Goal: Task Accomplishment & Management: Complete application form

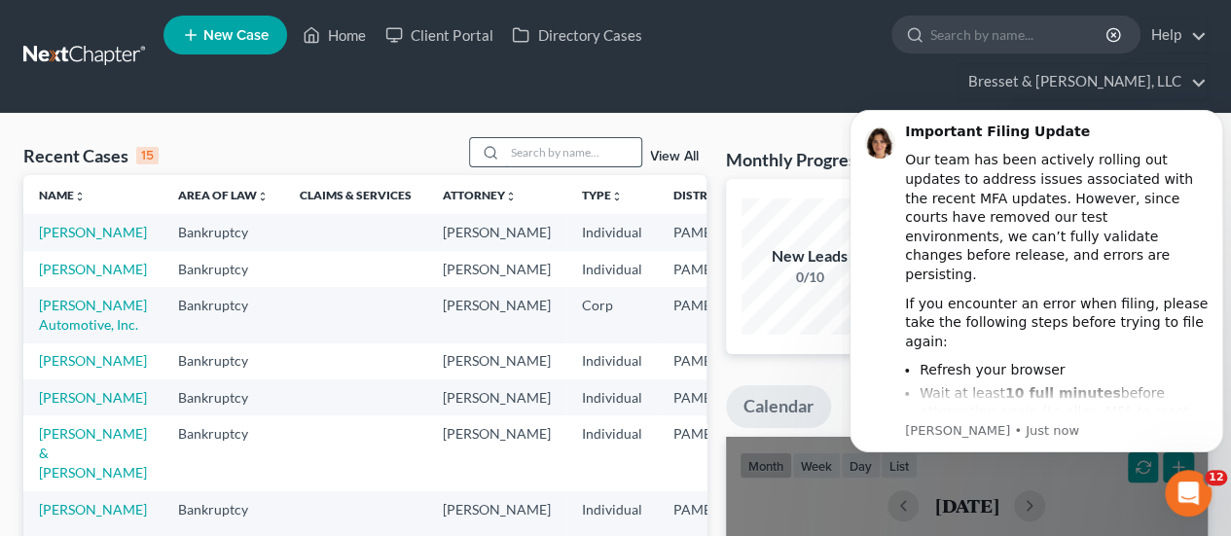
click at [614, 138] on input "search" at bounding box center [573, 152] width 136 height 28
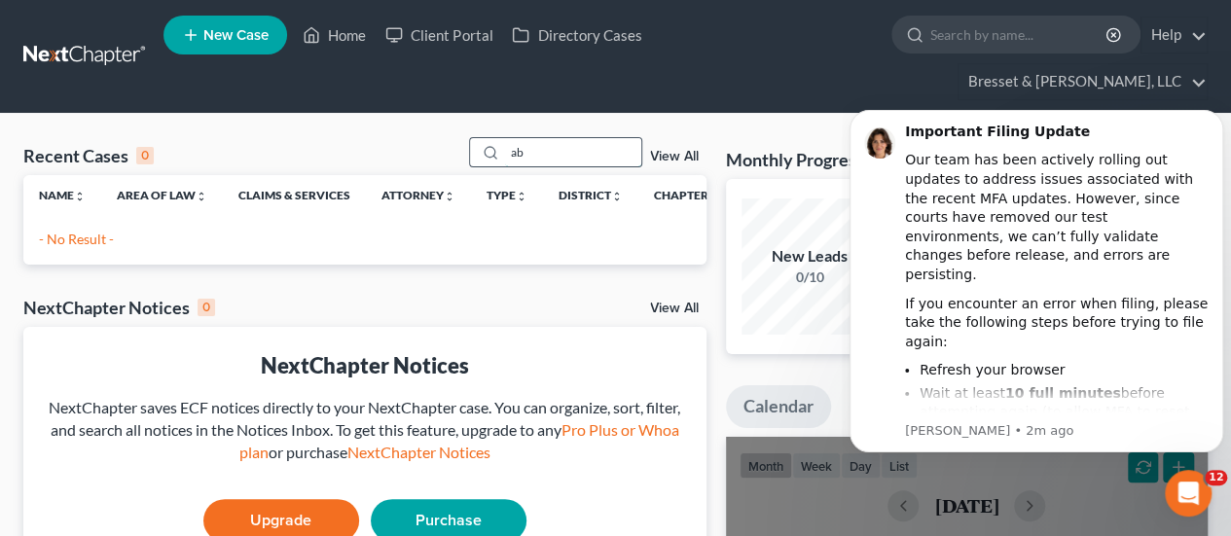
click at [614, 138] on input "ab" at bounding box center [573, 152] width 136 height 28
type input "a"
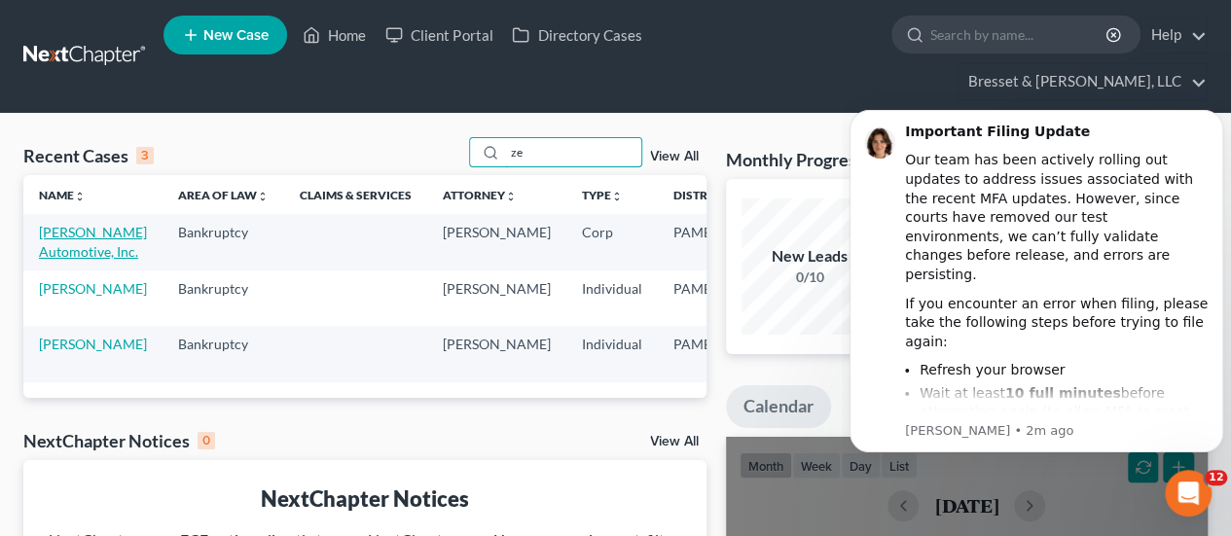
type input "ze"
click at [54, 224] on link "[PERSON_NAME] Automotive, Inc." at bounding box center [93, 242] width 108 height 36
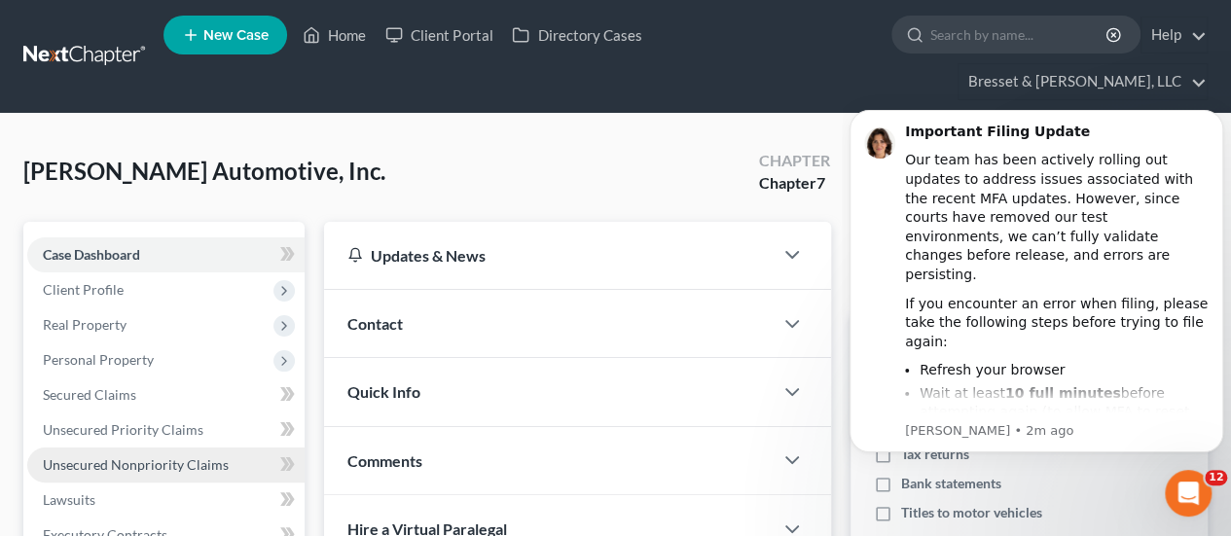
click at [196, 456] on span "Unsecured Nonpriority Claims" at bounding box center [136, 464] width 186 height 17
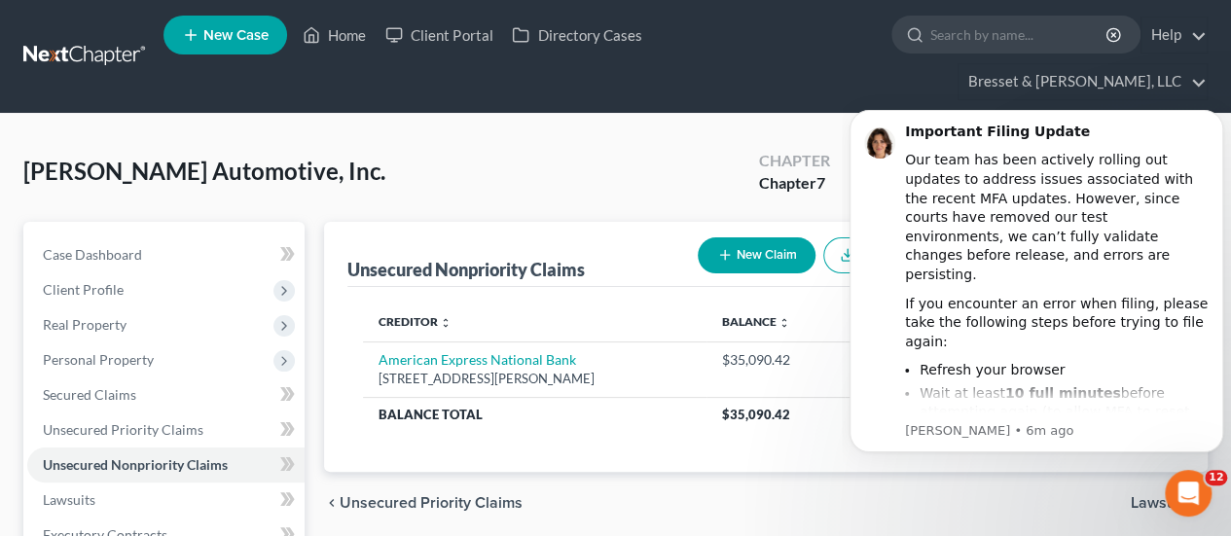
drag, startPoint x: 736, startPoint y: 226, endPoint x: 50, endPoint y: 144, distance: 690.9
click at [736, 237] on button "New Claim" at bounding box center [757, 255] width 118 height 36
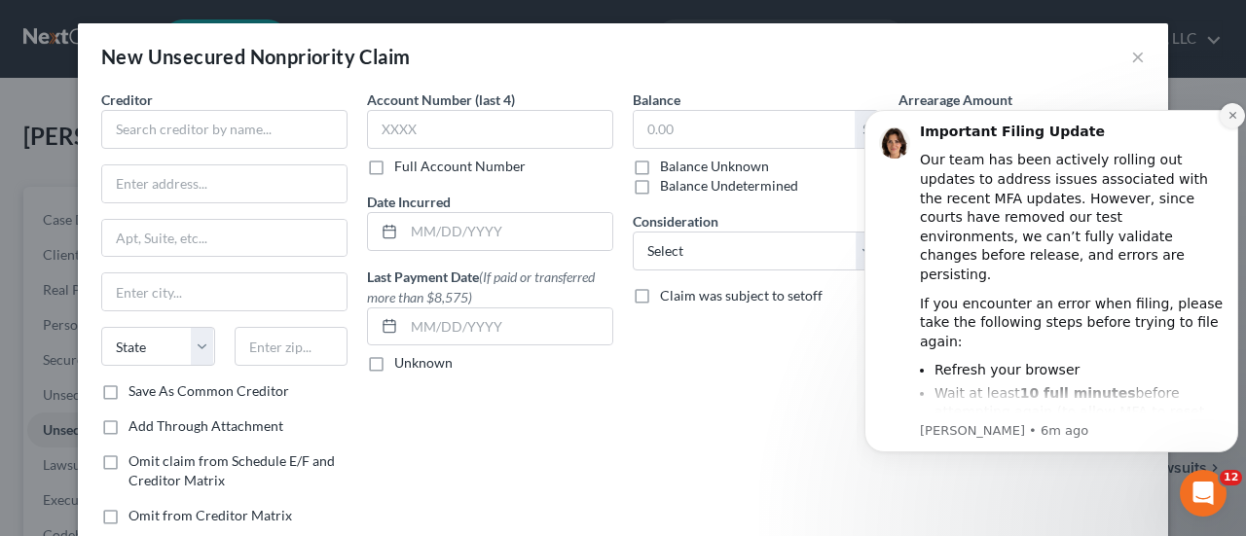
click at [1230, 107] on button "Dismiss notification" at bounding box center [1231, 115] width 25 height 25
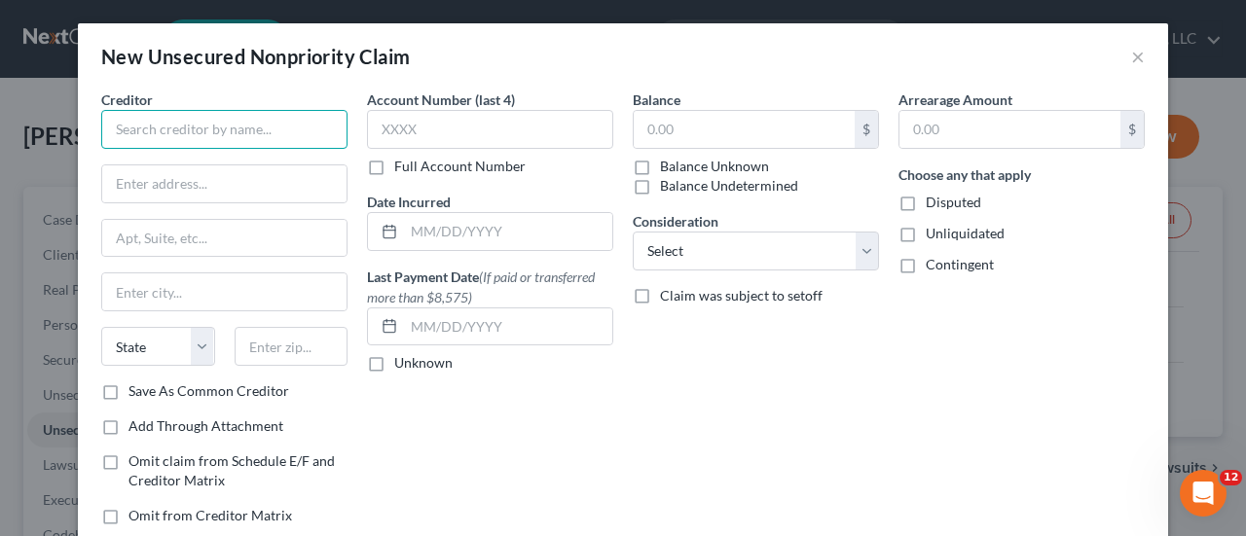
click at [193, 119] on input "text" at bounding box center [224, 129] width 246 height 39
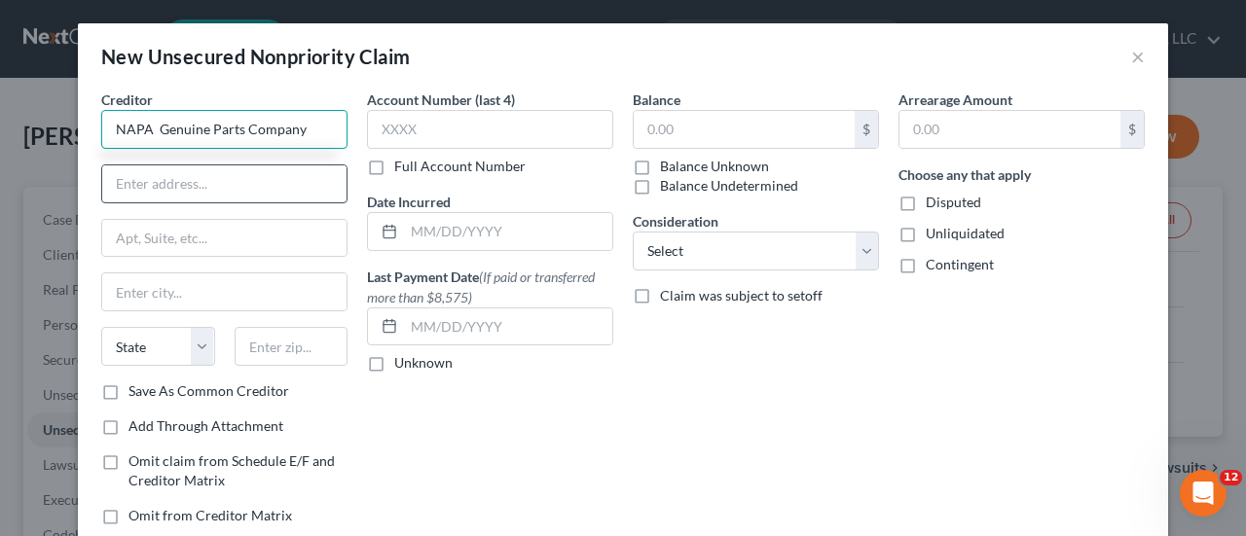
type input "NAPA Genuine Parts Company"
click at [185, 180] on input "text" at bounding box center [224, 183] width 244 height 37
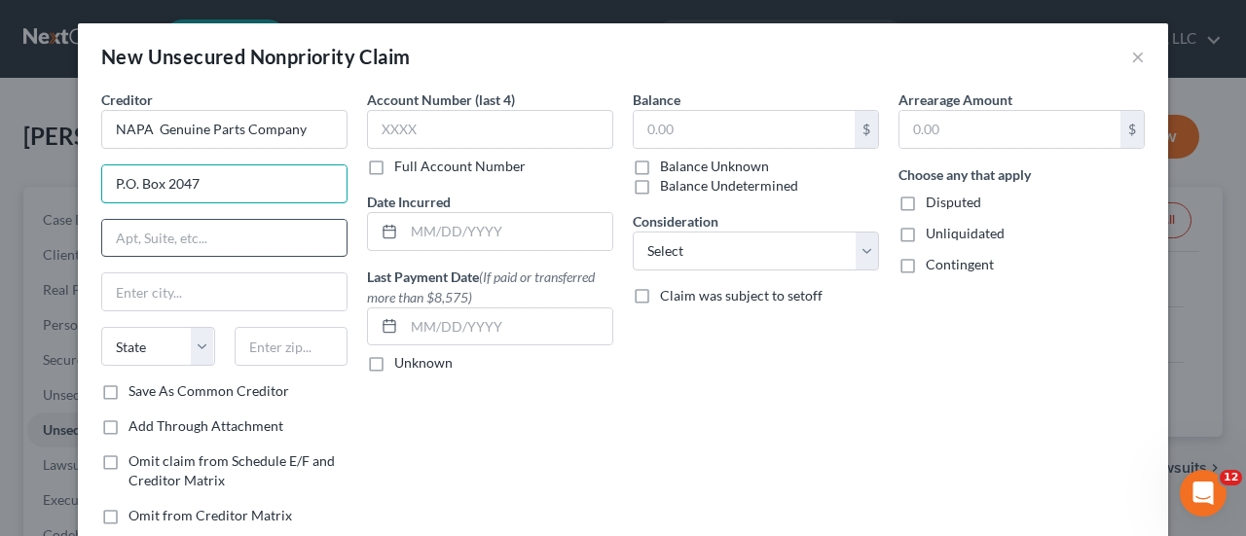
type input "P.O. Box 2047"
click at [199, 225] on input "text" at bounding box center [224, 238] width 244 height 37
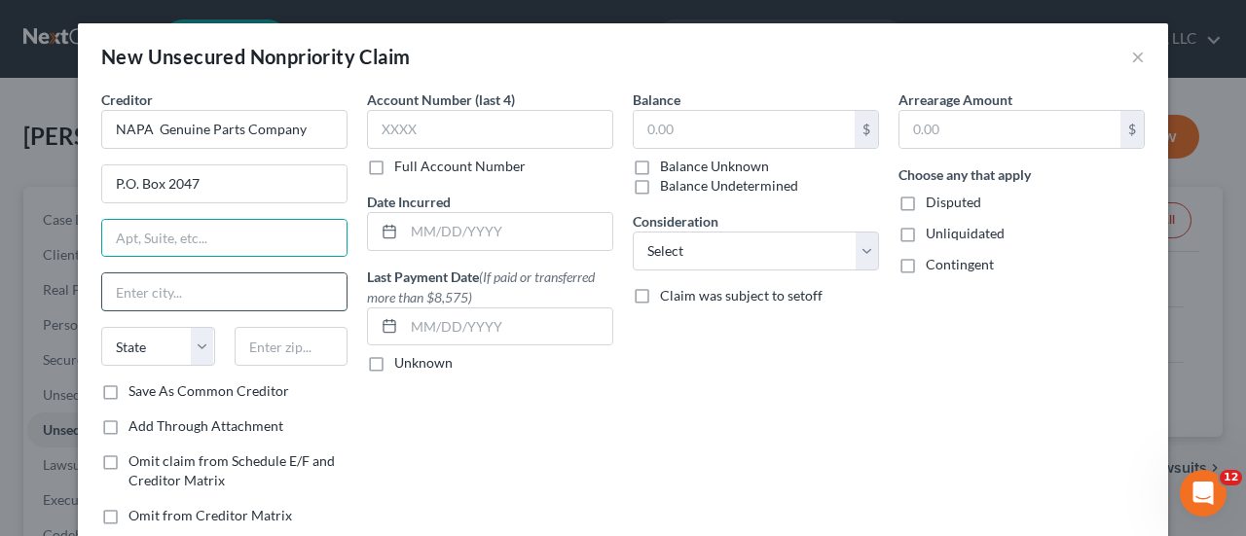
click at [156, 287] on input "text" at bounding box center [224, 291] width 244 height 37
type input "Norcross"
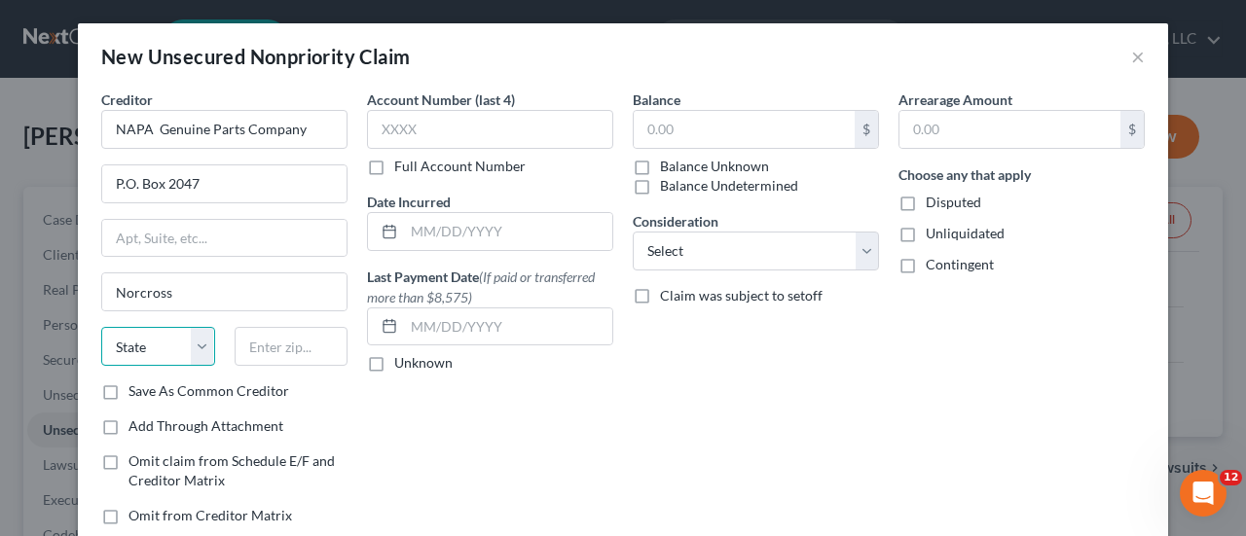
drag, startPoint x: 196, startPoint y: 347, endPoint x: 125, endPoint y: 343, distance: 71.2
click at [125, 343] on select "State [US_STATE] AK AR AZ CA CO CT DE DC [GEOGRAPHIC_DATA] [GEOGRAPHIC_DATA] GU…" at bounding box center [158, 346] width 114 height 39
select select "10"
click at [101, 327] on select "State [US_STATE] AK AR AZ CA CO CT DE DC [GEOGRAPHIC_DATA] [GEOGRAPHIC_DATA] GU…" at bounding box center [158, 346] width 114 height 39
click at [284, 344] on input "text" at bounding box center [292, 346] width 114 height 39
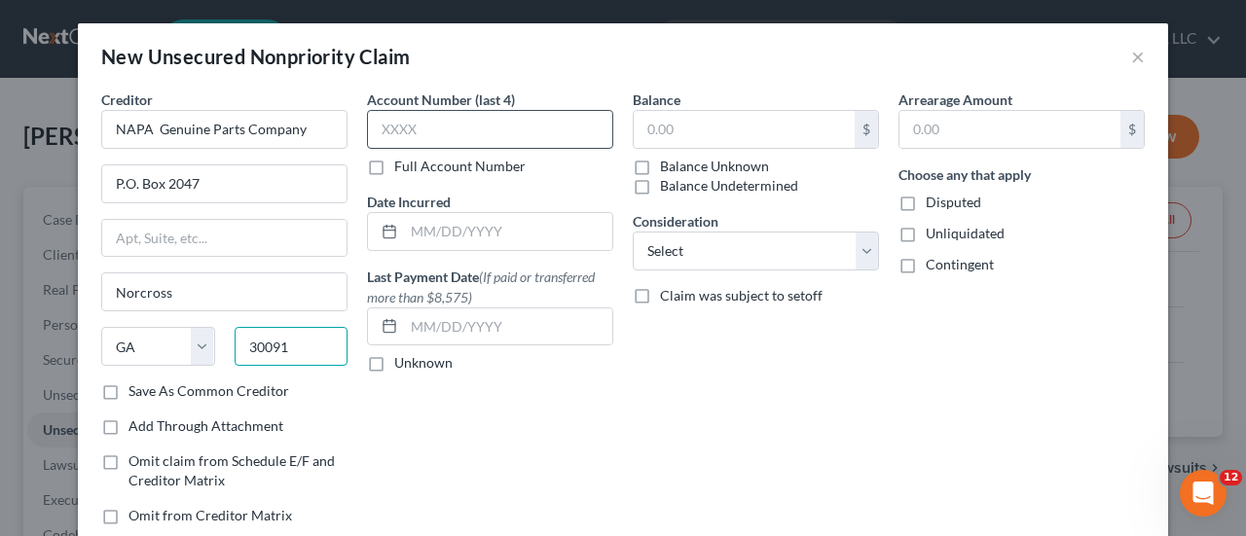
type input "30091"
click at [490, 131] on input "text" at bounding box center [490, 129] width 246 height 39
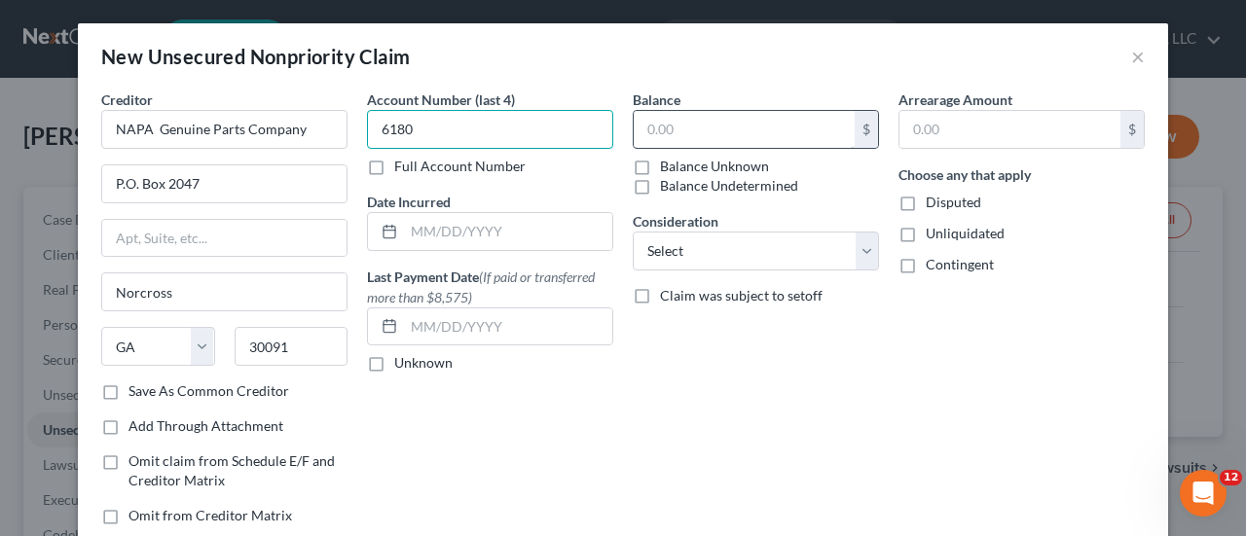
type input "6180"
click at [707, 122] on input "text" at bounding box center [744, 129] width 221 height 37
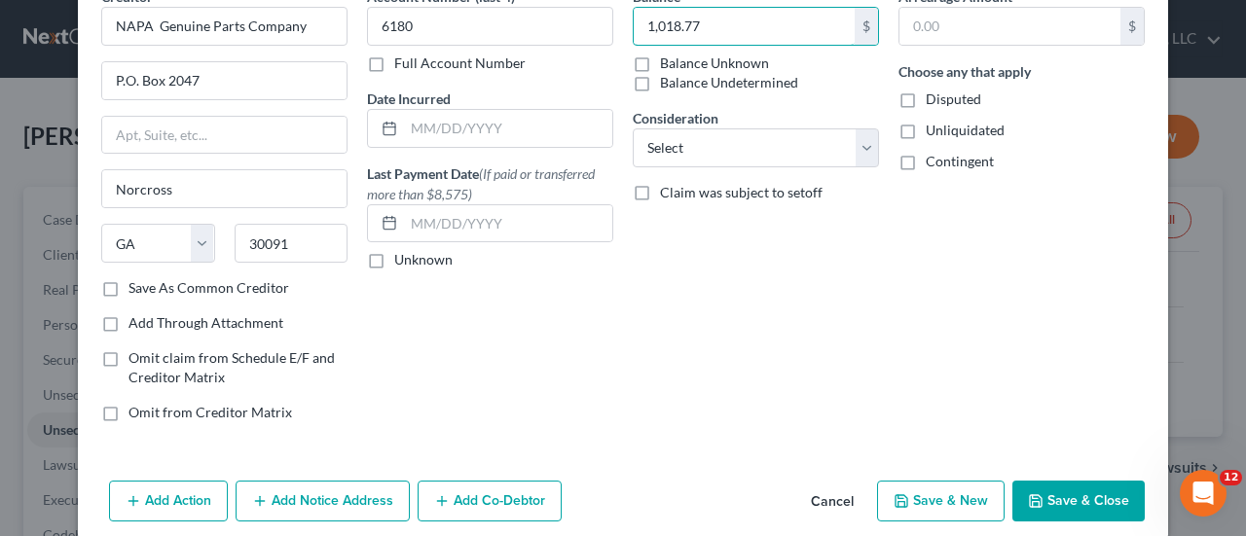
scroll to position [91, 0]
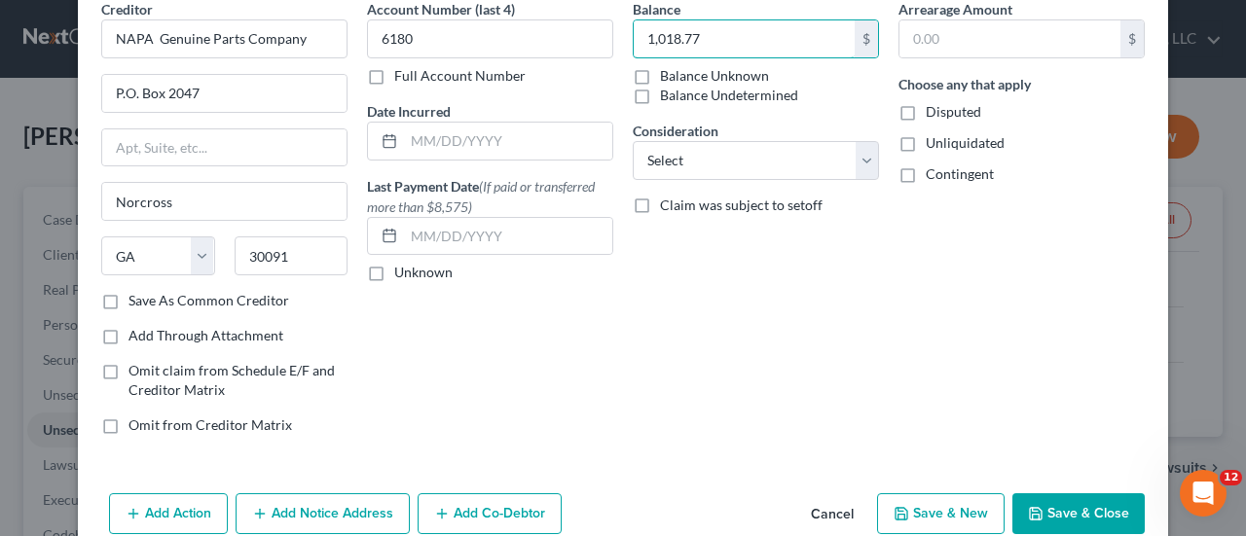
type input "1,018.77"
click at [1065, 505] on button "Save & Close" at bounding box center [1078, 513] width 132 height 41
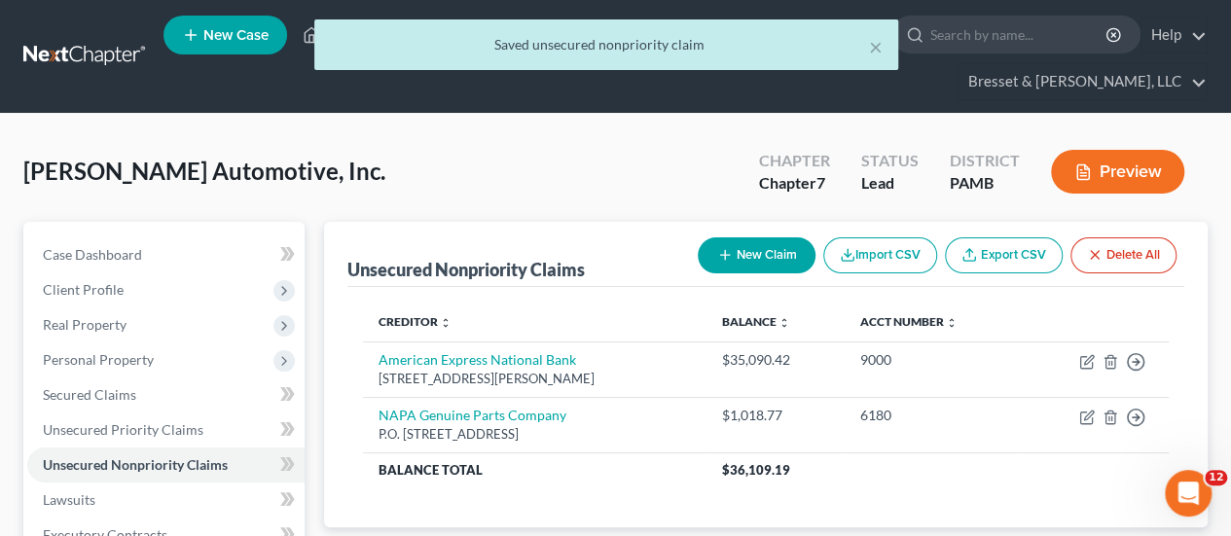
click at [755, 237] on button "New Claim" at bounding box center [757, 255] width 118 height 36
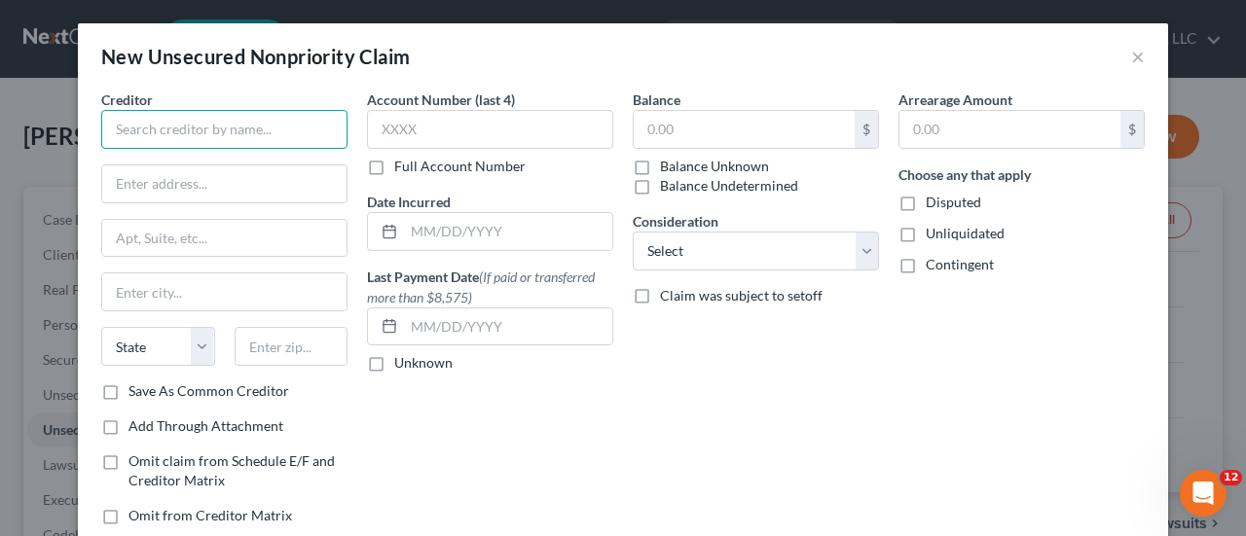
click at [282, 131] on input "text" at bounding box center [224, 129] width 246 height 39
type input "Truist Bank"
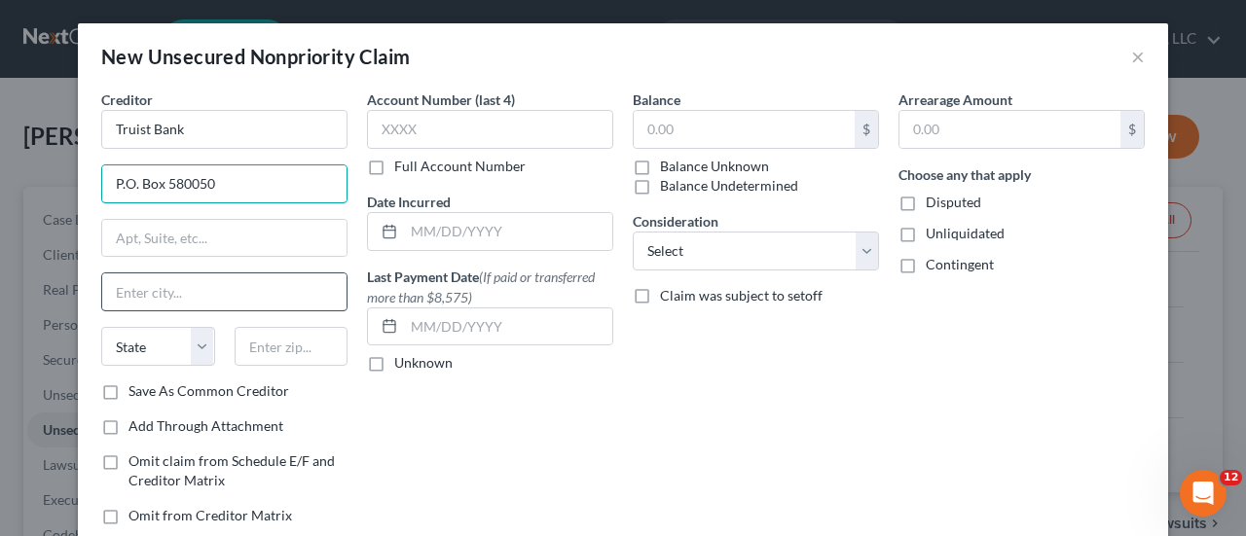
type input "P.O. Box 580050"
click at [163, 293] on input "text" at bounding box center [224, 291] width 244 height 37
type input "Charlotte"
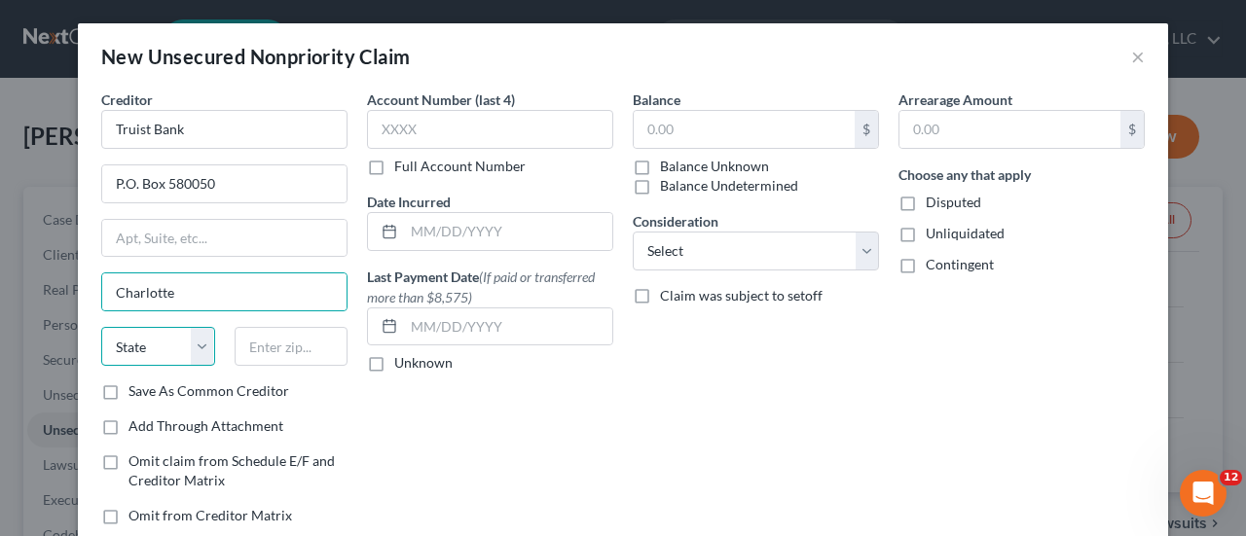
click at [167, 346] on select "State [US_STATE] AK AR AZ CA CO CT DE DC [GEOGRAPHIC_DATA] [GEOGRAPHIC_DATA] GU…" at bounding box center [158, 346] width 114 height 39
select select "28"
click at [101, 327] on select "State [US_STATE] AK AR AZ CA CO CT DE DC [GEOGRAPHIC_DATA] [GEOGRAPHIC_DATA] GU…" at bounding box center [158, 346] width 114 height 39
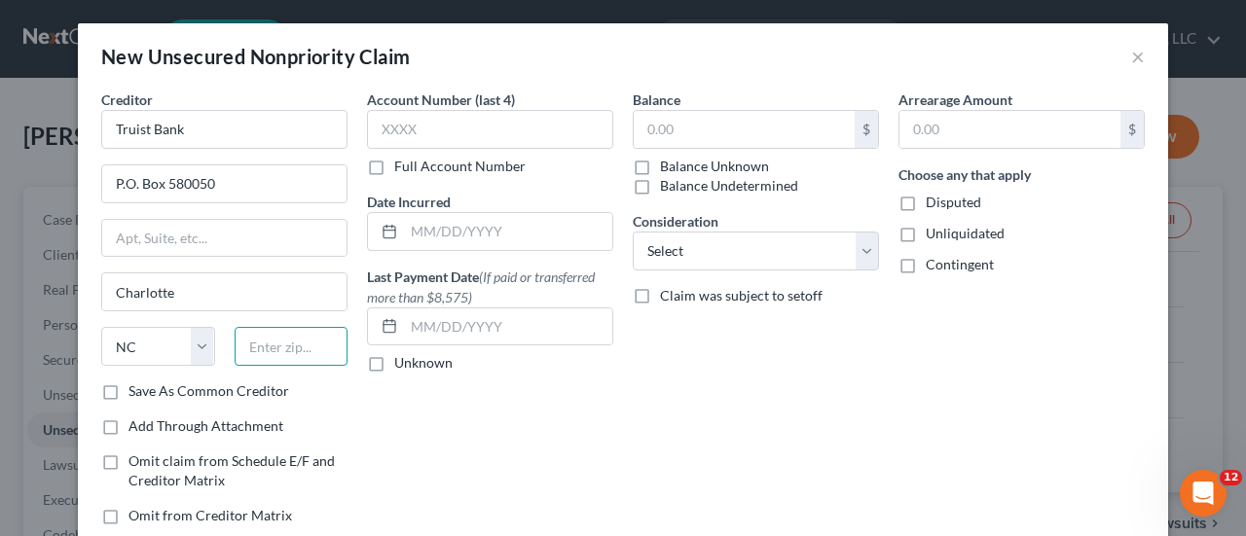
click at [257, 347] on input "text" at bounding box center [292, 346] width 114 height 39
type input "28258"
click at [438, 124] on input "text" at bounding box center [490, 129] width 246 height 39
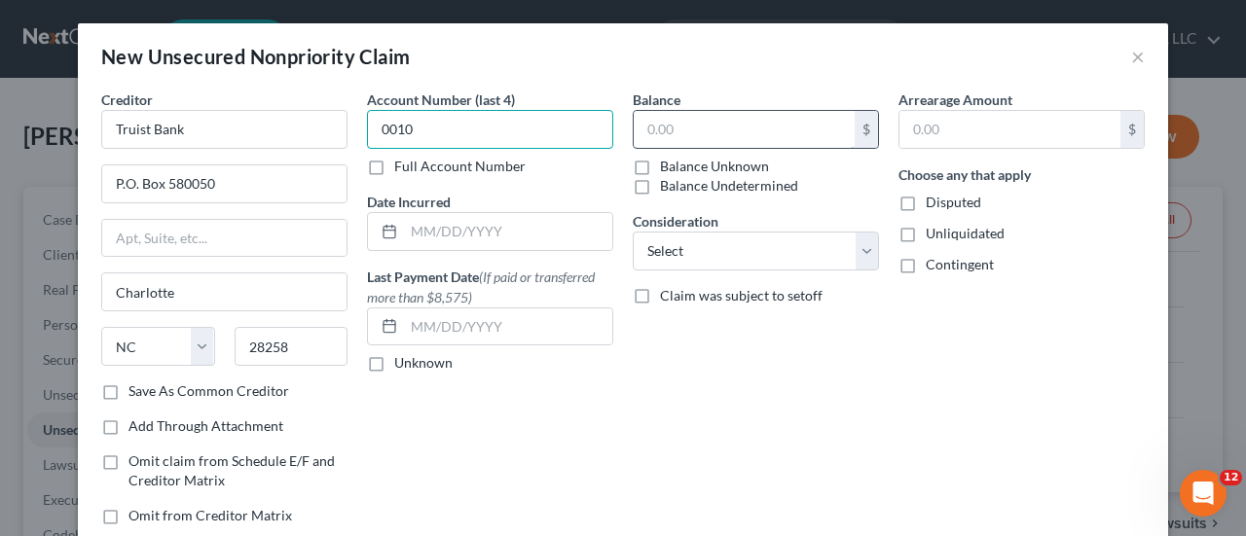
type input "0010"
click at [769, 121] on input "text" at bounding box center [744, 129] width 221 height 37
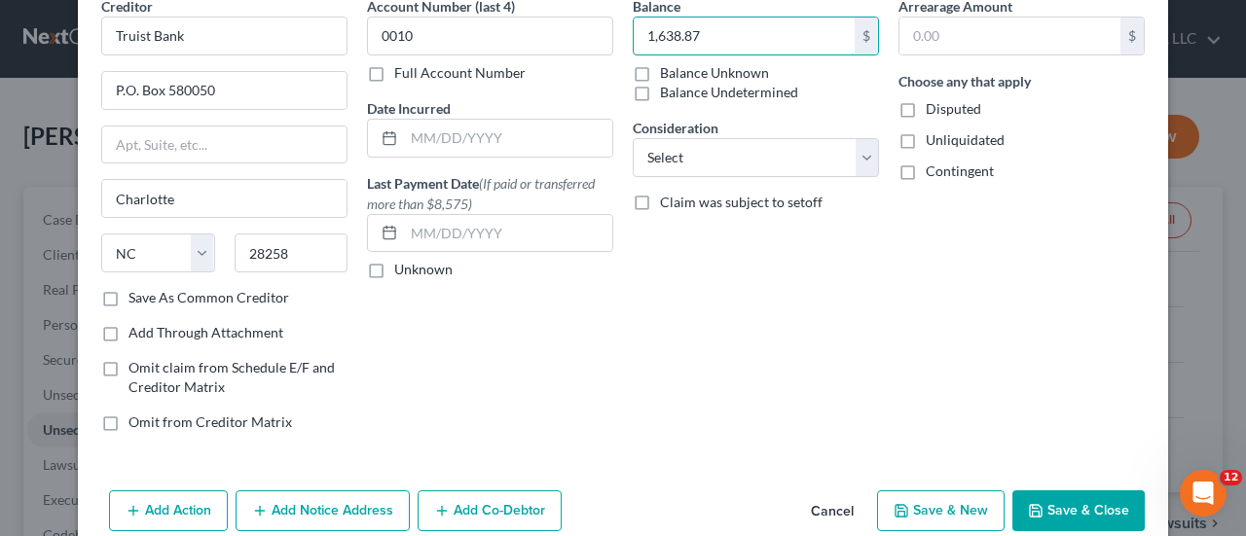
scroll to position [123, 0]
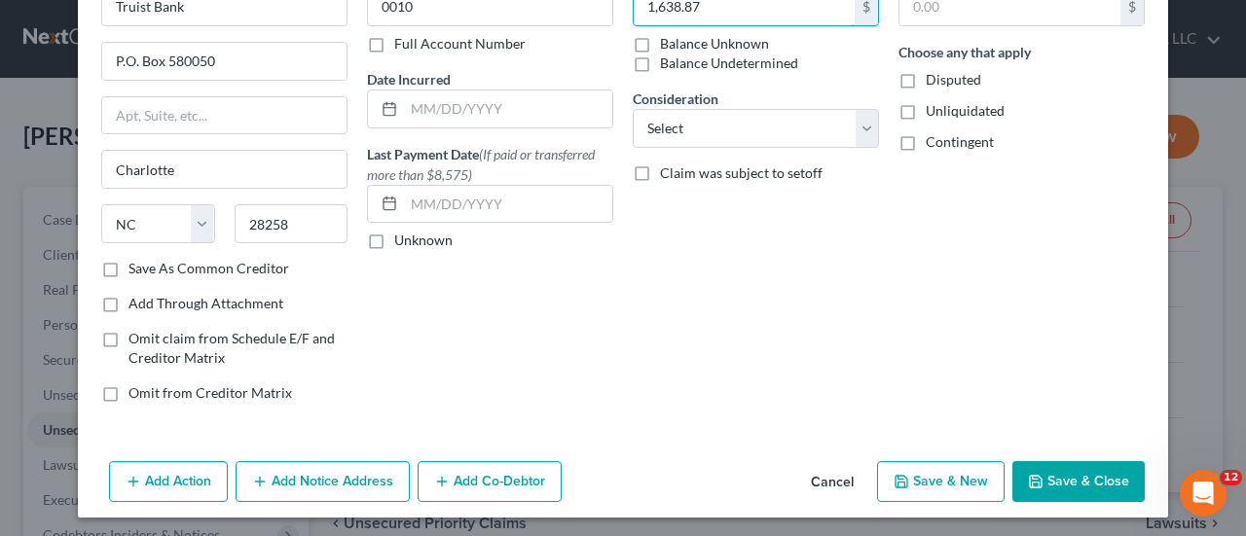
type input "1,638.87"
click at [1076, 465] on button "Save & Close" at bounding box center [1078, 481] width 132 height 41
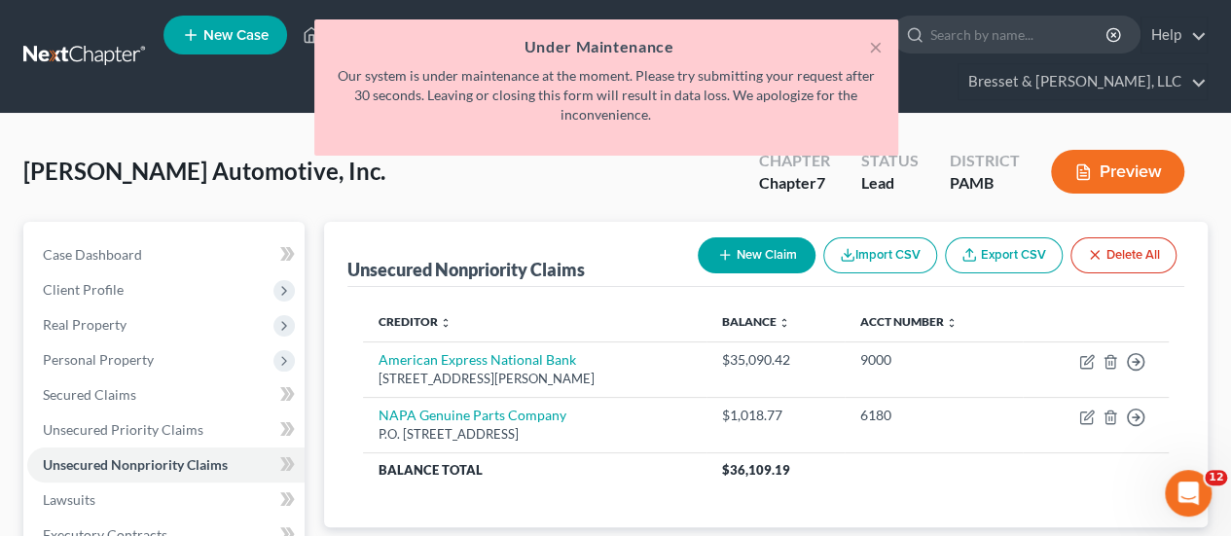
click at [764, 237] on button "New Claim" at bounding box center [757, 255] width 118 height 36
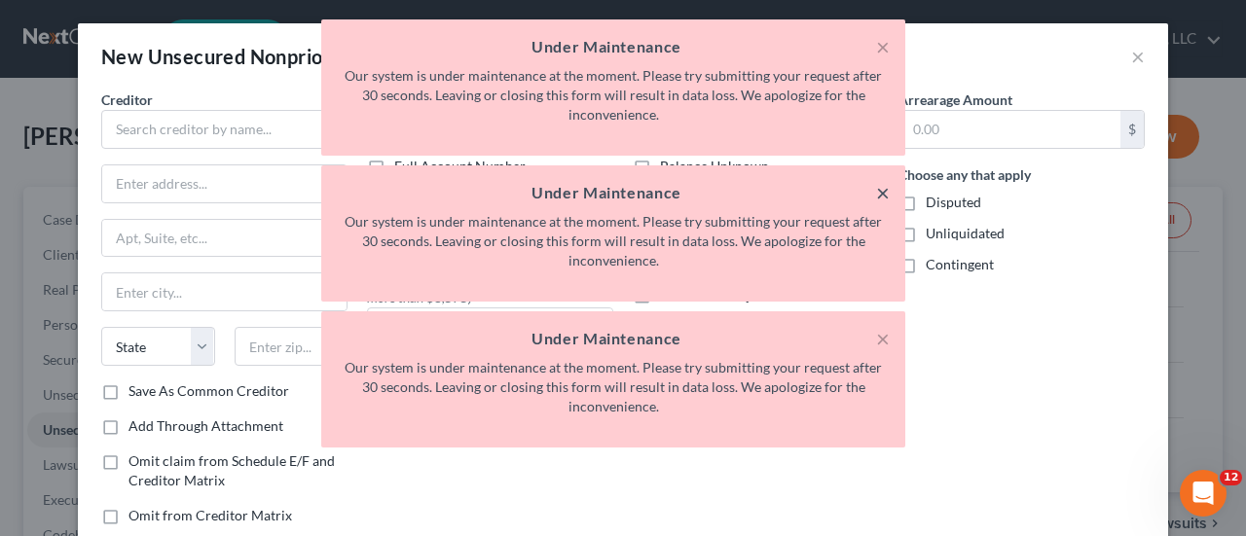
click at [883, 193] on button "×" at bounding box center [883, 192] width 14 height 23
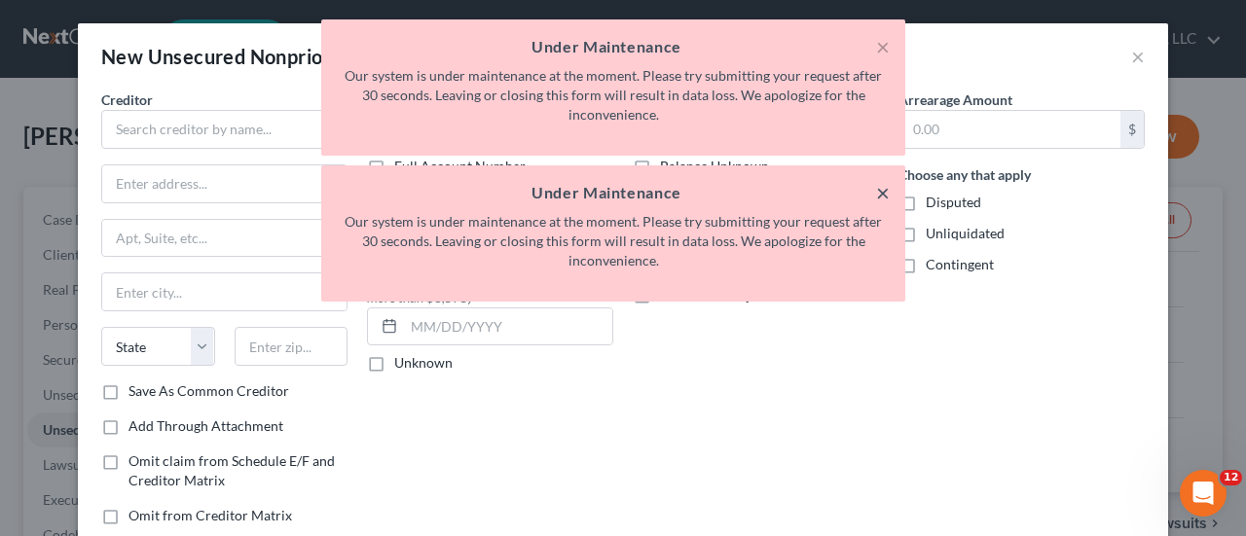
click at [883, 193] on button "×" at bounding box center [883, 192] width 14 height 23
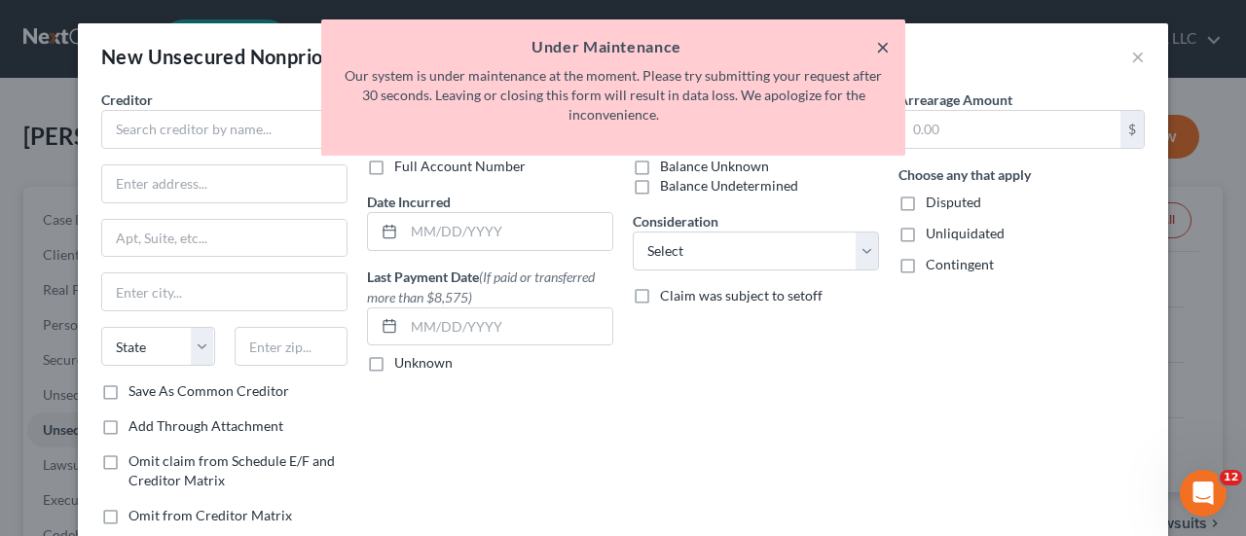
click at [880, 42] on button "×" at bounding box center [883, 46] width 14 height 23
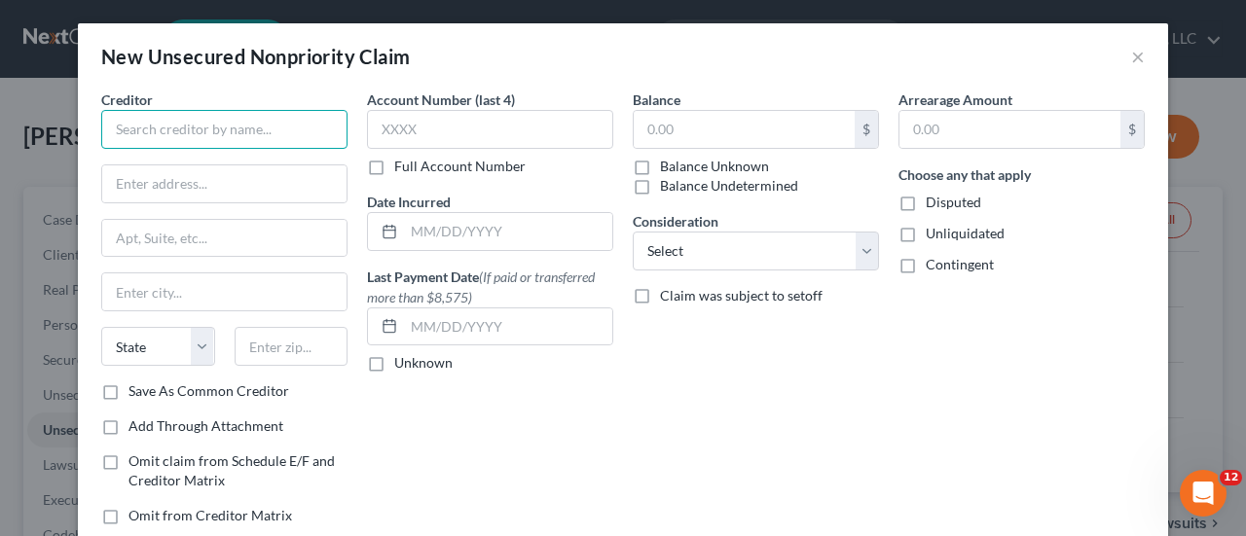
click at [169, 127] on input "text" at bounding box center [224, 129] width 246 height 39
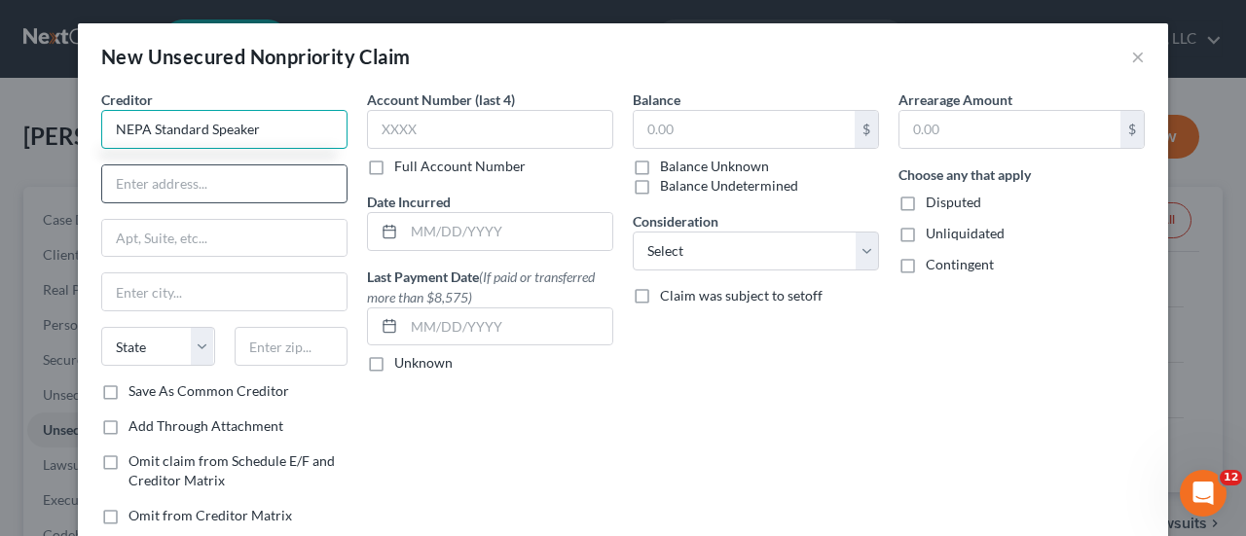
type input "NEPA Standard Speaker"
click at [162, 188] on input "text" at bounding box center [224, 183] width 244 height 37
type input "P.O. Box 8003"
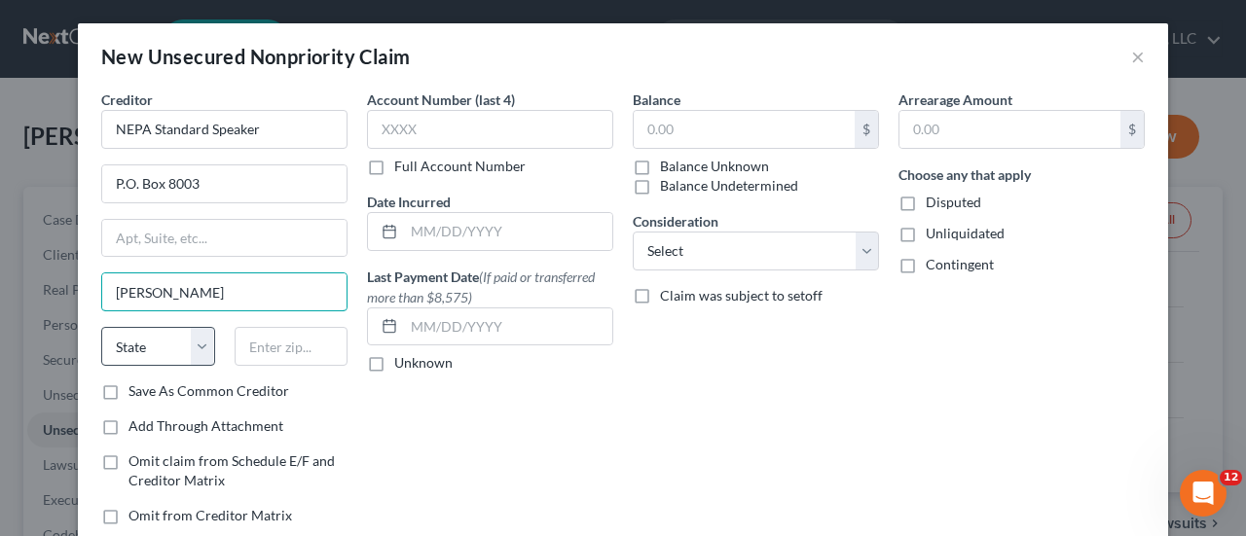
type input "[PERSON_NAME]"
click at [158, 344] on select "State [US_STATE] AK AR AZ CA CO CT DE DC [GEOGRAPHIC_DATA] [GEOGRAPHIC_DATA] GU…" at bounding box center [158, 346] width 114 height 39
select select "36"
click at [101, 327] on select "State [US_STATE] AK AR AZ CA CO CT DE DC [GEOGRAPHIC_DATA] [GEOGRAPHIC_DATA] GU…" at bounding box center [158, 346] width 114 height 39
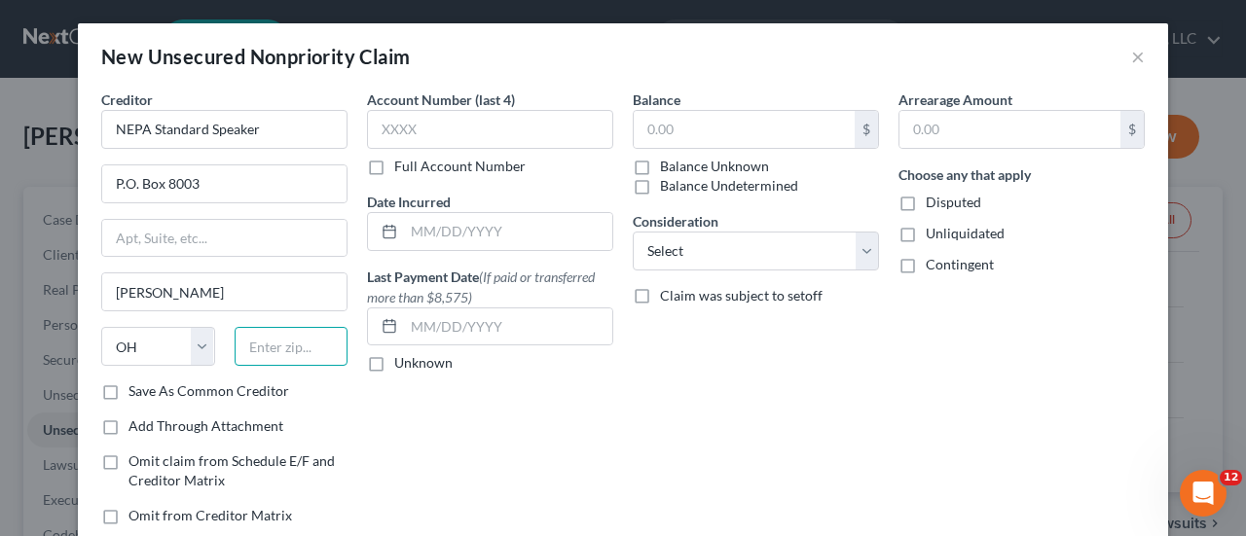
click at [284, 340] on input "text" at bounding box center [292, 346] width 114 height 39
type input "`"
type input "44096"
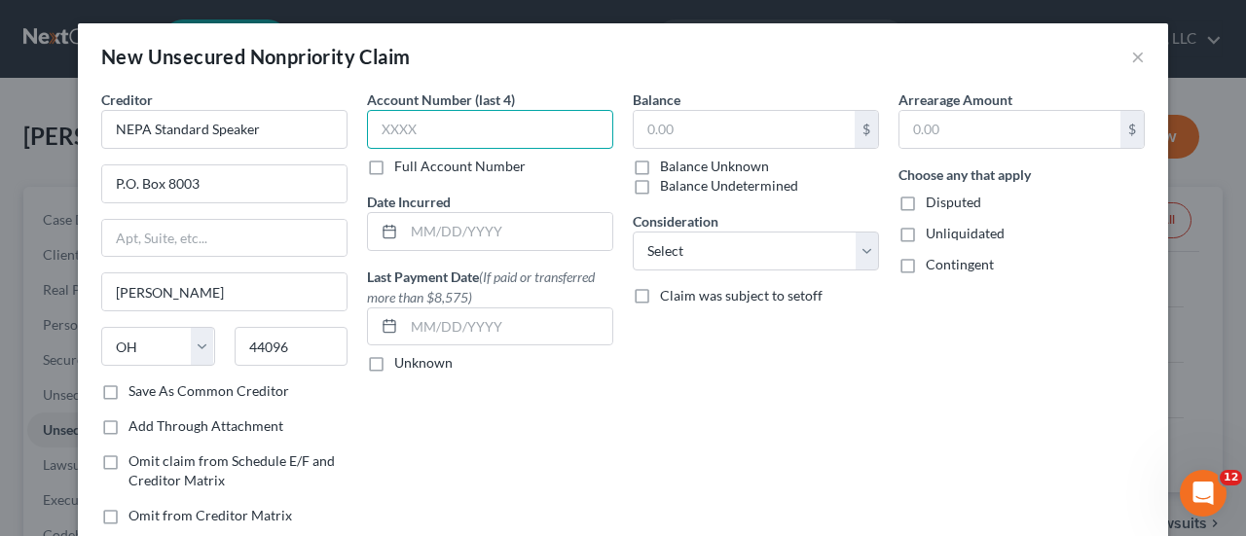
click at [512, 130] on input "text" at bounding box center [490, 129] width 246 height 39
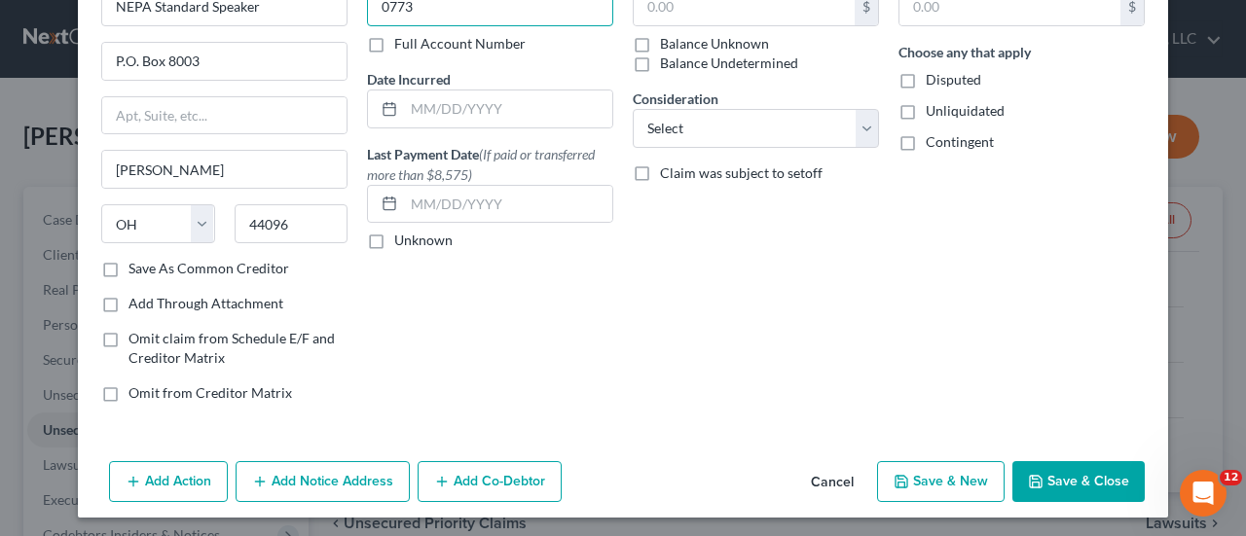
type input "0773"
click at [1035, 484] on icon "button" at bounding box center [1036, 482] width 16 height 16
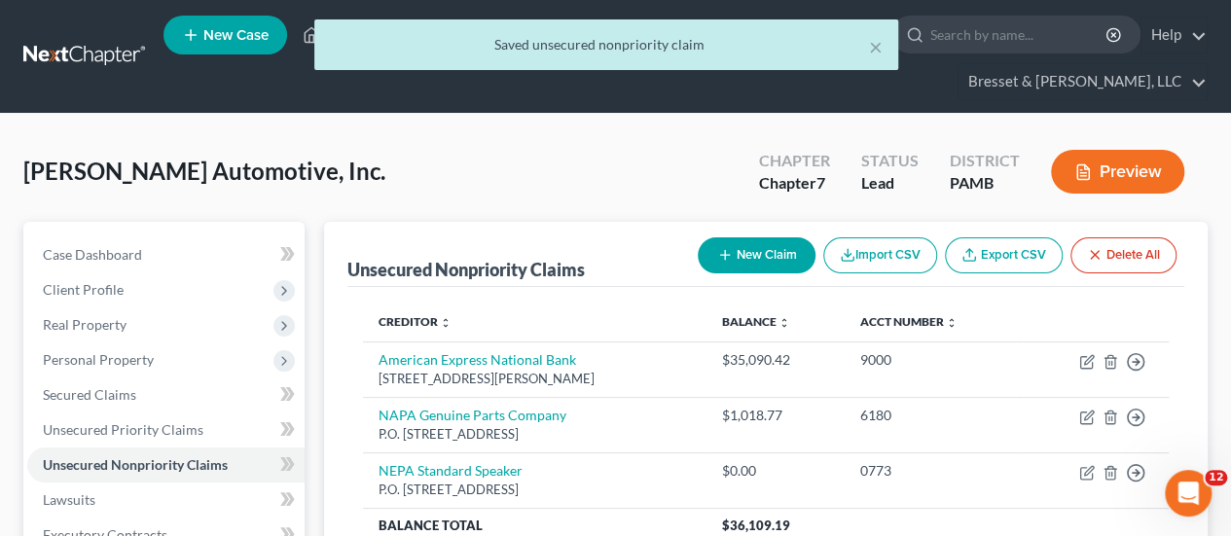
click at [745, 237] on button "New Claim" at bounding box center [757, 255] width 118 height 36
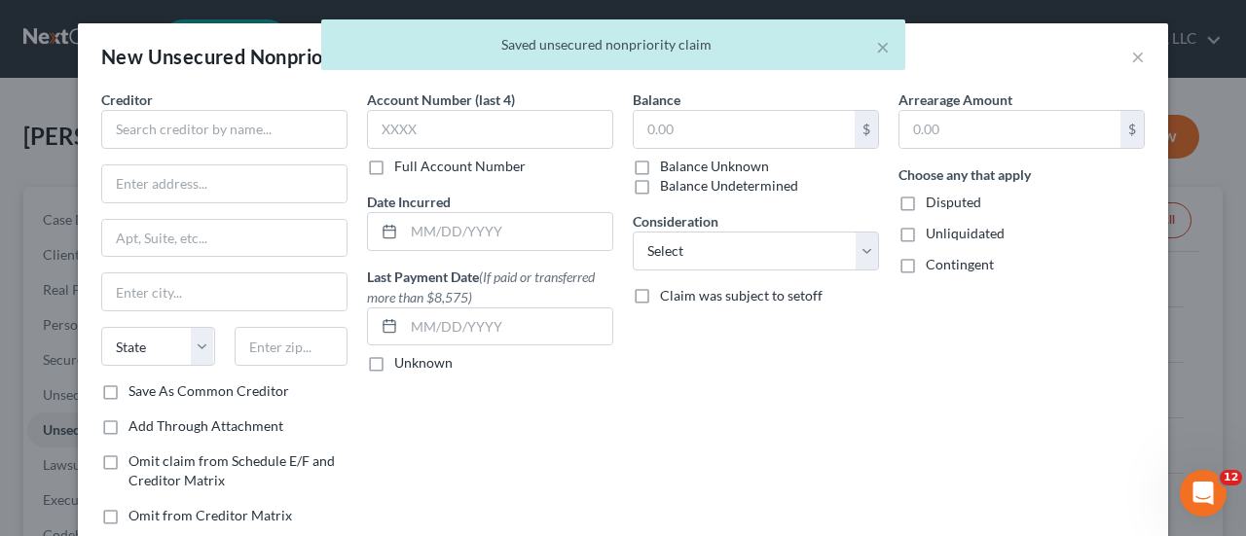
click at [1131, 59] on div "× Saved unsecured nonpriority claim" at bounding box center [613, 49] width 1246 height 60
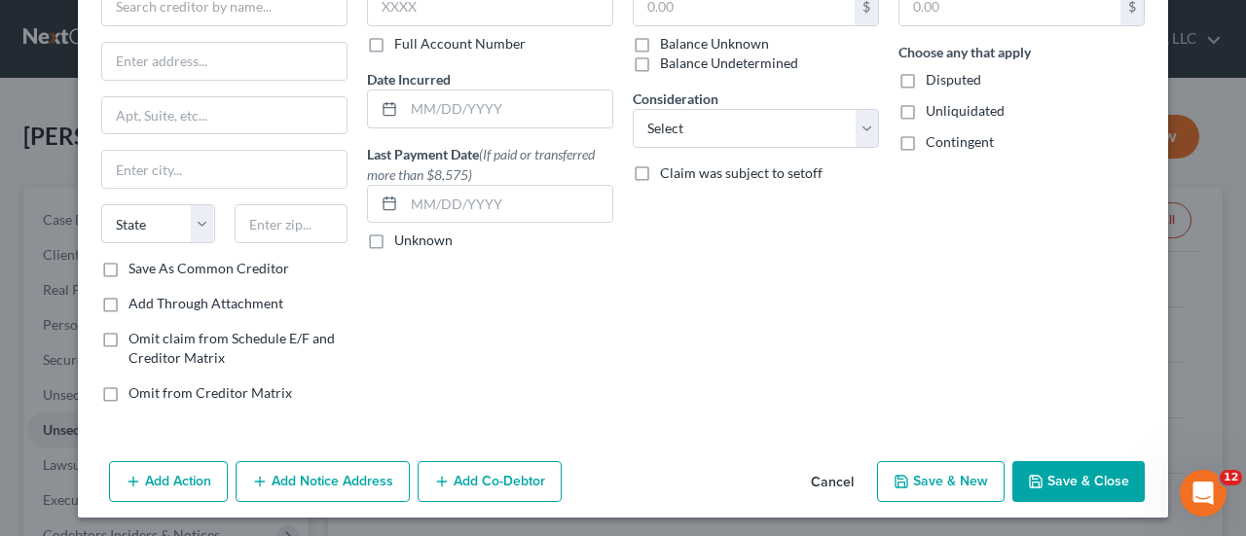
click at [829, 478] on button "Cancel" at bounding box center [832, 482] width 74 height 39
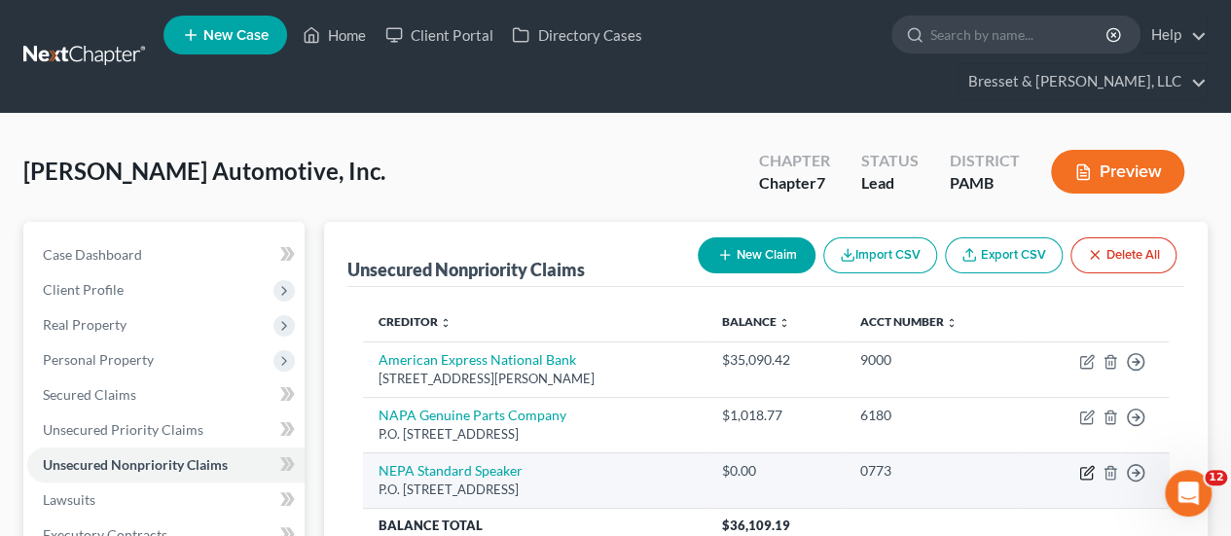
click at [1082, 465] on icon "button" at bounding box center [1087, 473] width 16 height 16
select select "36"
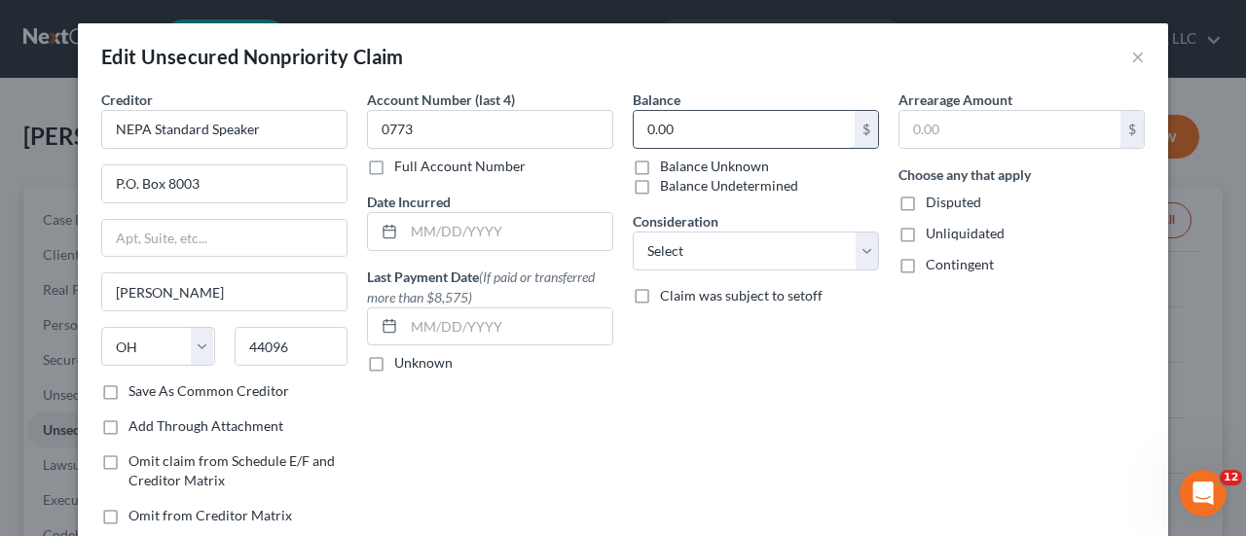
click at [695, 134] on input "0.00" at bounding box center [744, 129] width 221 height 37
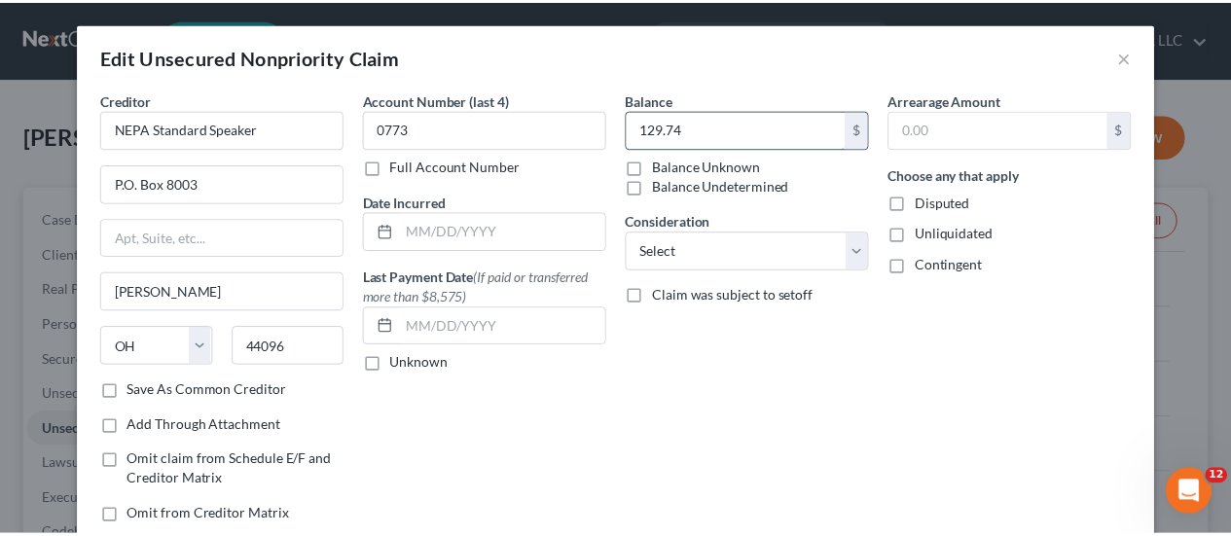
scroll to position [179, 0]
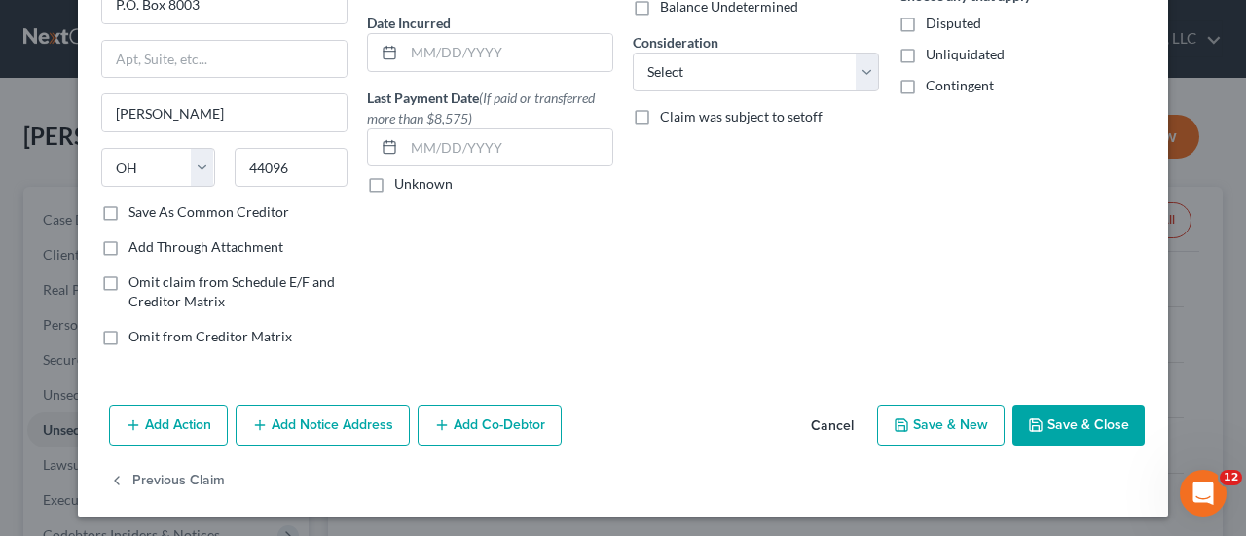
type input "129.74"
click at [1037, 420] on icon "button" at bounding box center [1036, 425] width 16 height 16
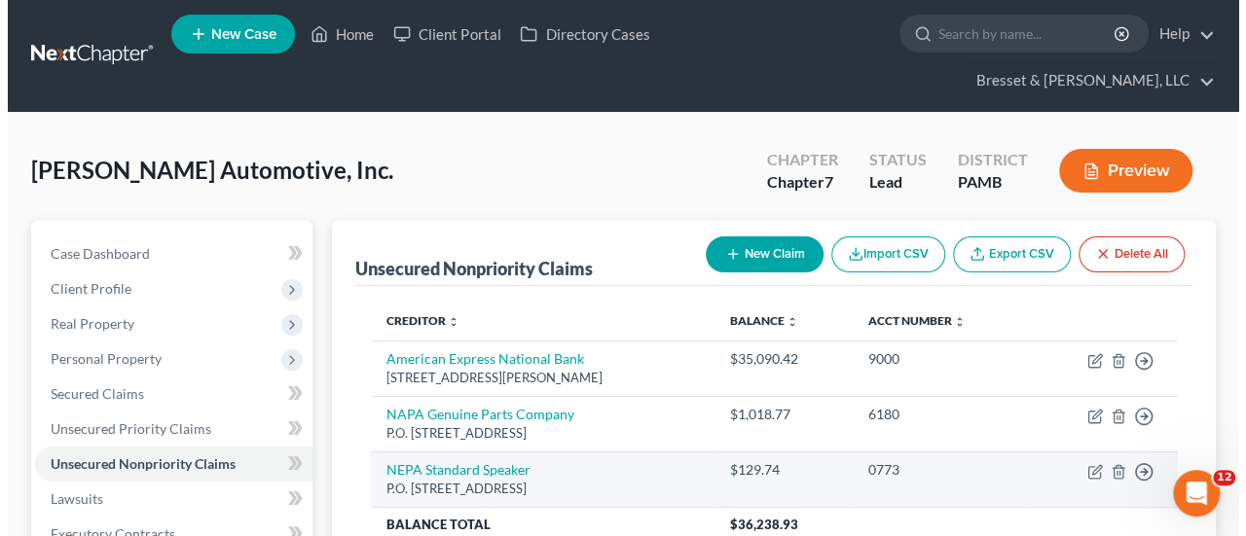
scroll to position [2, 0]
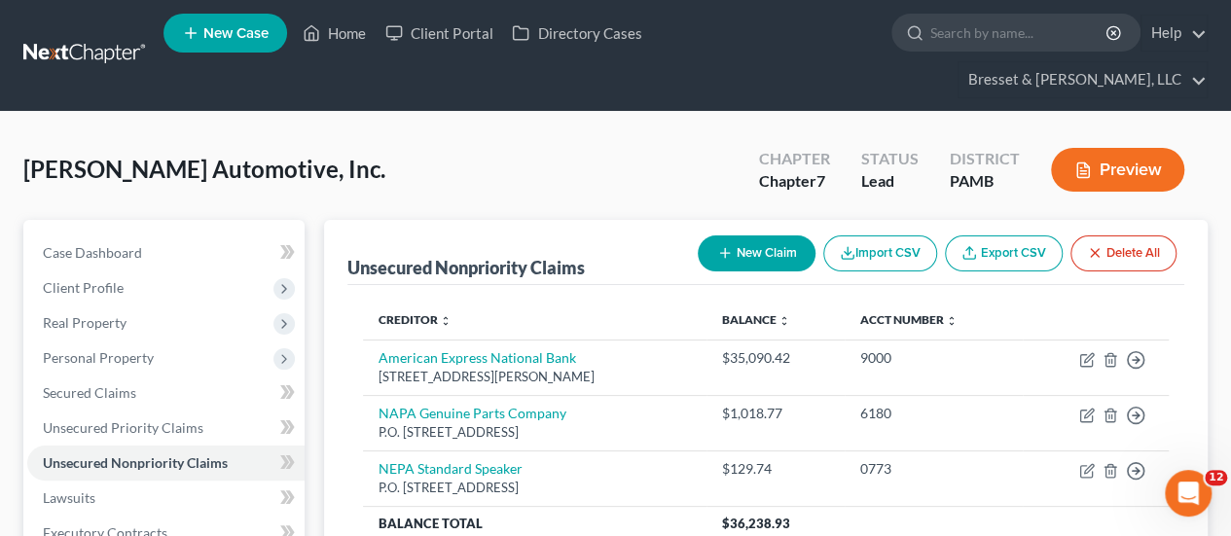
click at [712, 236] on button "New Claim" at bounding box center [757, 254] width 118 height 36
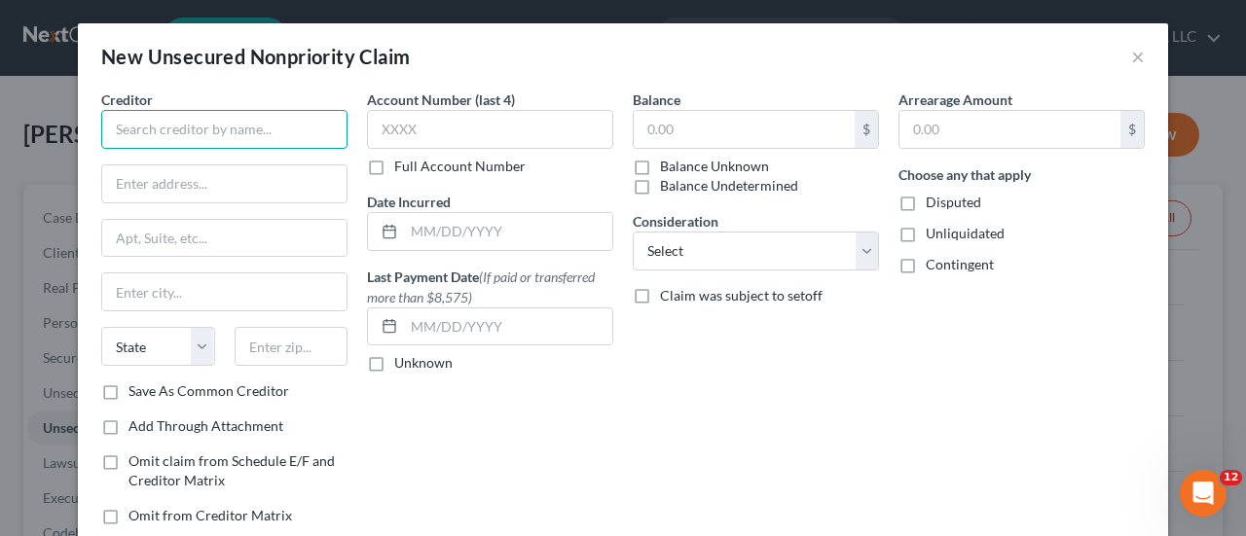
click at [245, 137] on input "text" at bounding box center [224, 129] width 246 height 39
type input "Truist Bank"
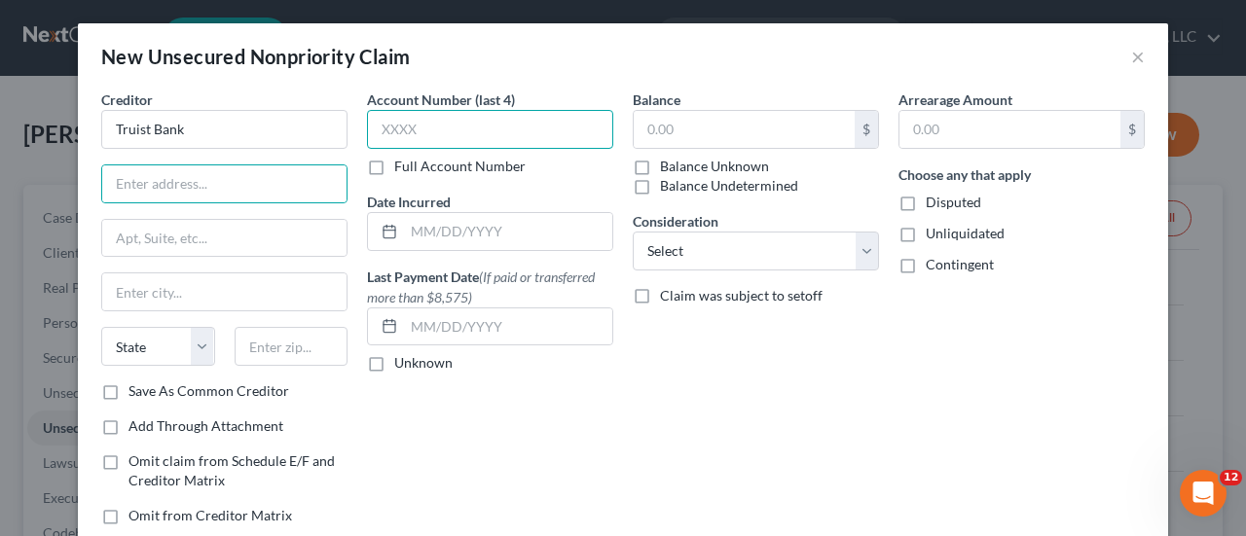
click at [388, 126] on input "text" at bounding box center [490, 129] width 246 height 39
type input "0010"
click at [208, 178] on input "text" at bounding box center [224, 183] width 244 height 37
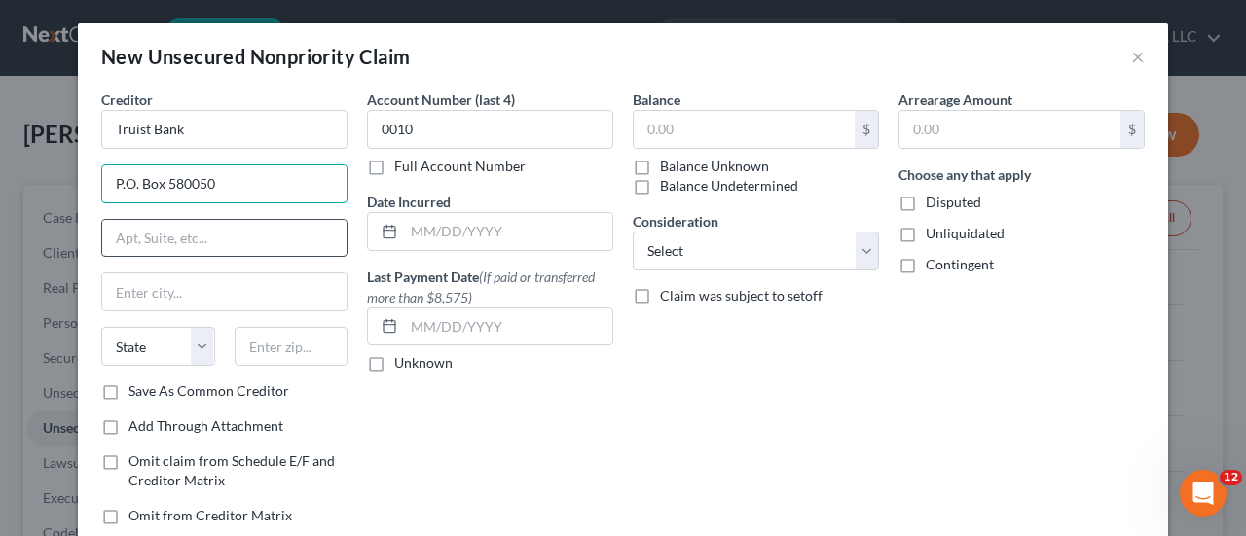
type input "P.O. Box 580050"
click at [150, 230] on input "text" at bounding box center [224, 238] width 244 height 37
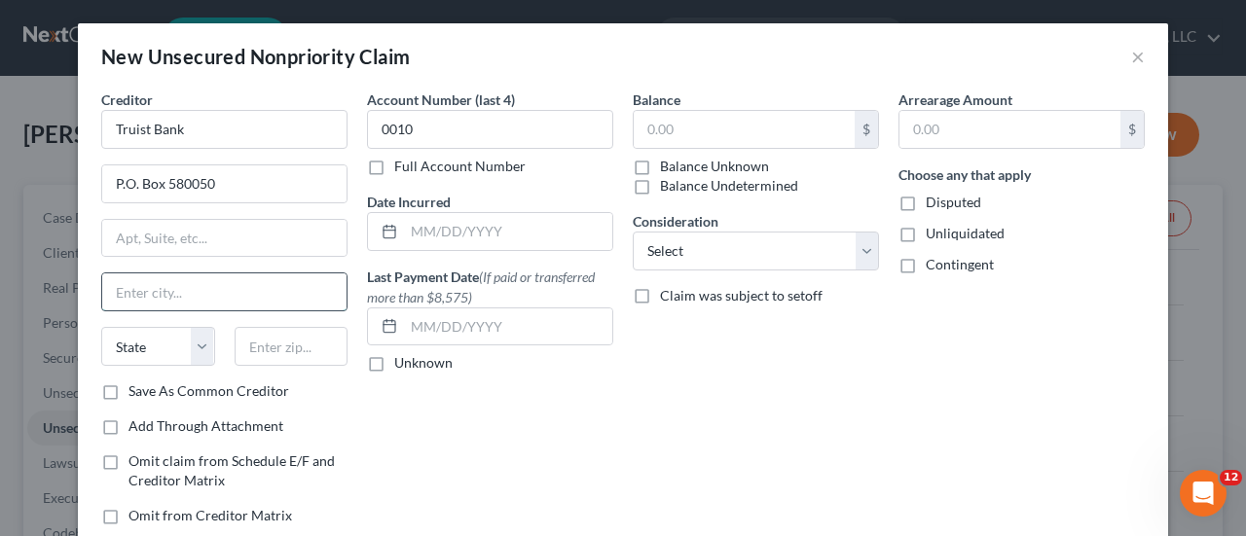
click at [142, 288] on input "text" at bounding box center [224, 291] width 244 height 37
type input "2"
type input "Charlotte"
select select "28"
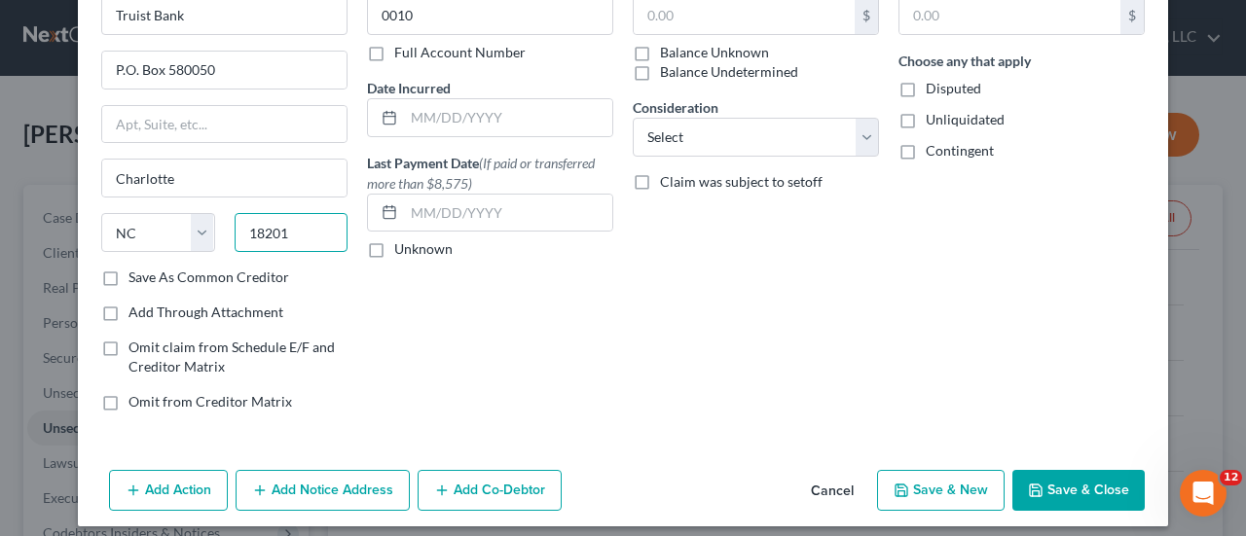
scroll to position [123, 0]
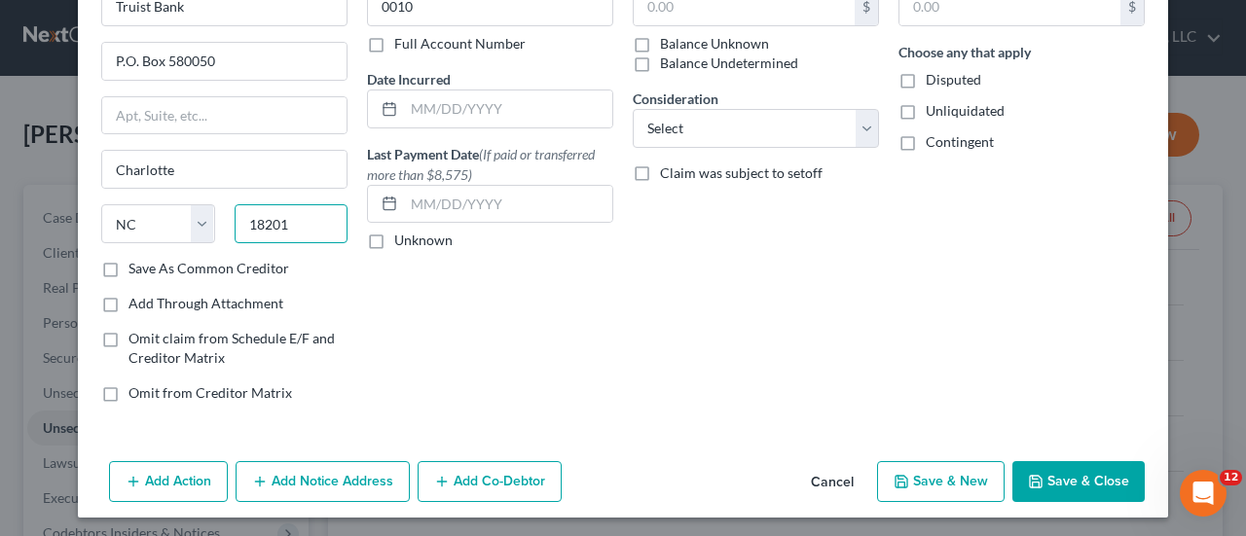
type input "18201"
click at [1059, 488] on button "Save & Close" at bounding box center [1078, 481] width 132 height 41
type input "Hazleton"
select select "39"
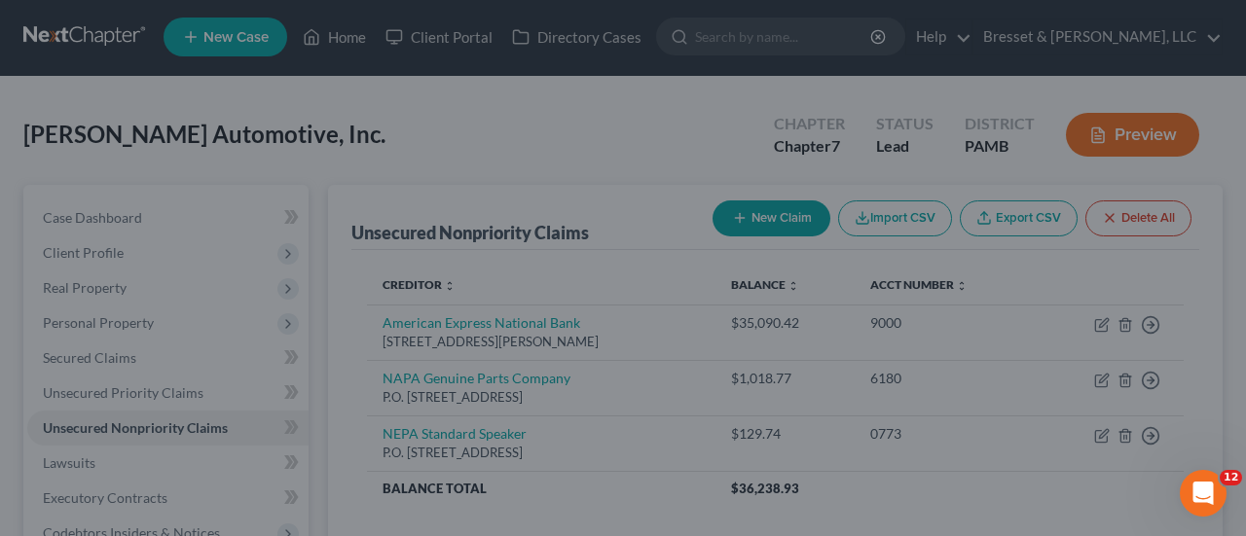
type input "Charlotte"
select select "28"
type input "0.00"
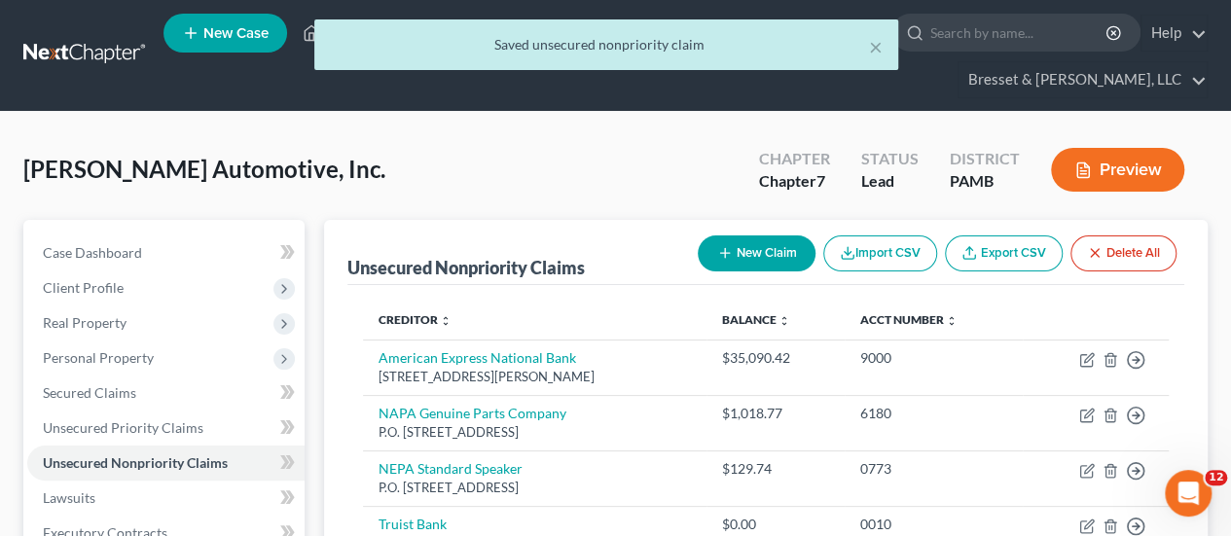
click at [728, 228] on div "New Claim Import CSV Export CSV Delete All" at bounding box center [937, 254] width 494 height 52
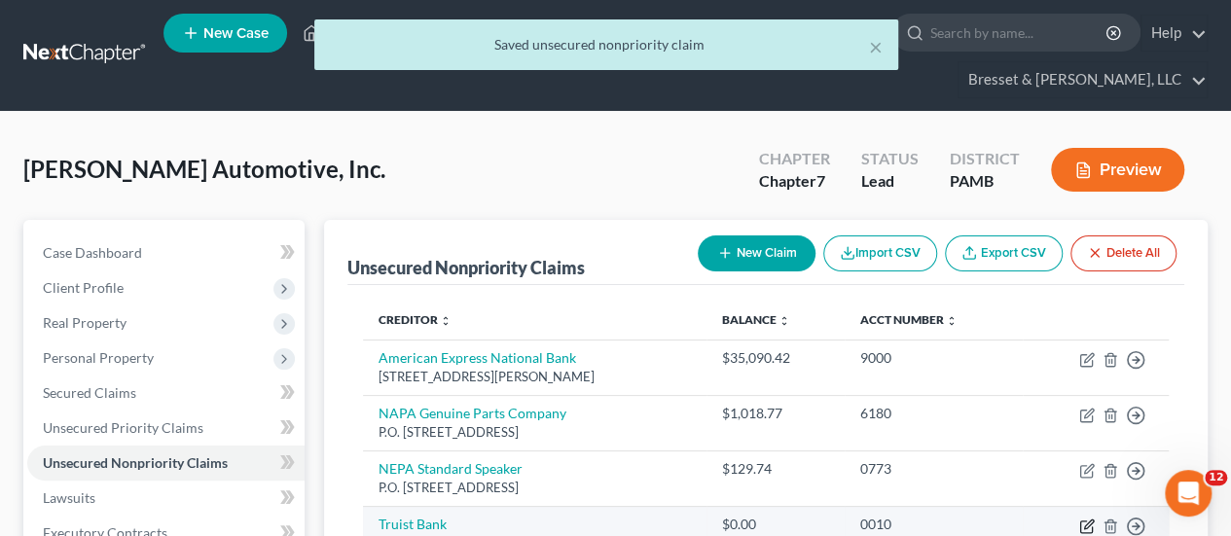
click at [1081, 519] on icon "button" at bounding box center [1087, 527] width 16 height 16
select select "28"
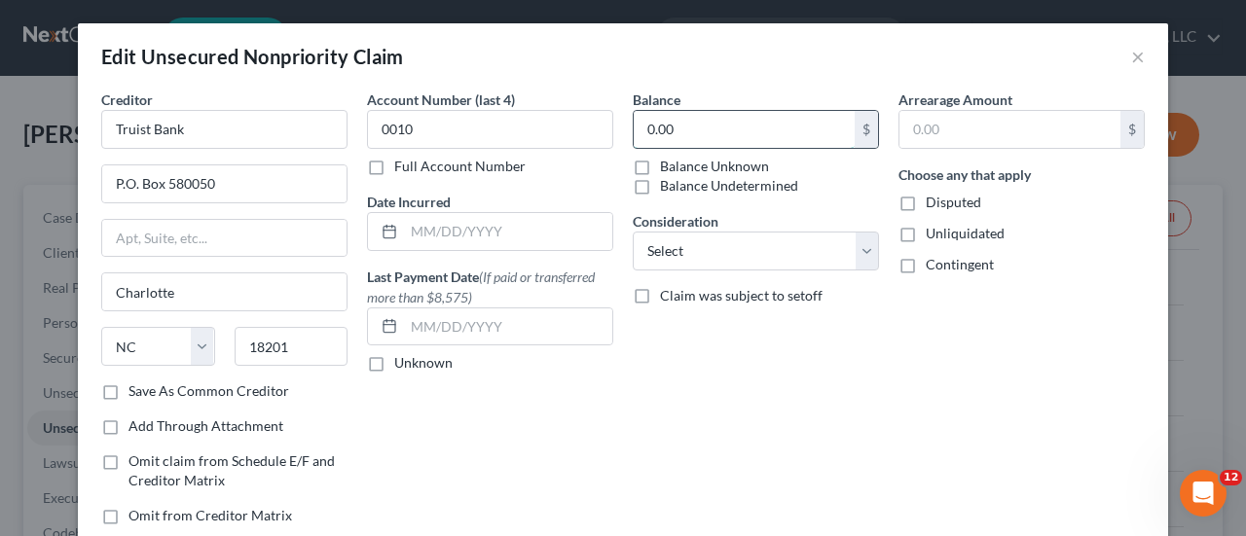
click at [689, 122] on input "0.00" at bounding box center [744, 129] width 221 height 37
click at [673, 131] on input "1,636.87" at bounding box center [744, 129] width 221 height 37
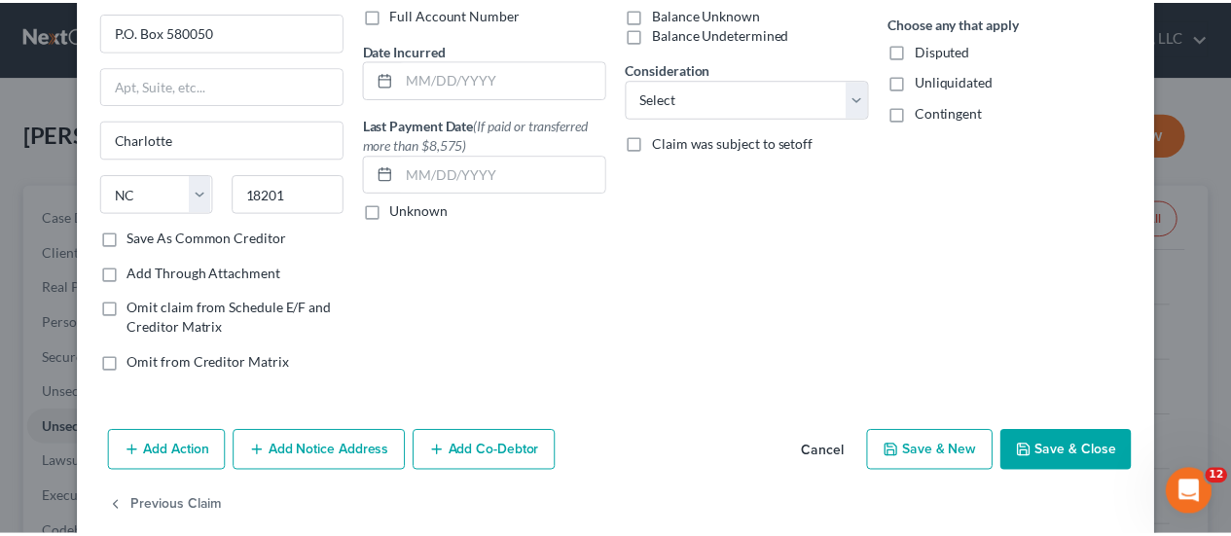
scroll to position [154, 0]
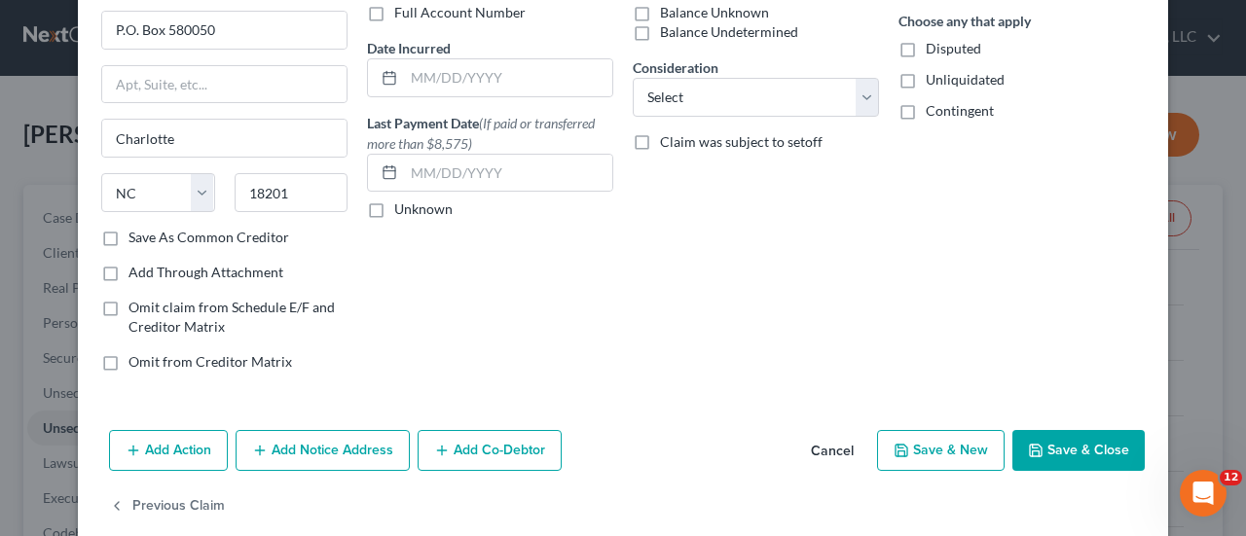
type input "1,638.87"
click at [1106, 441] on button "Save & Close" at bounding box center [1078, 450] width 132 height 41
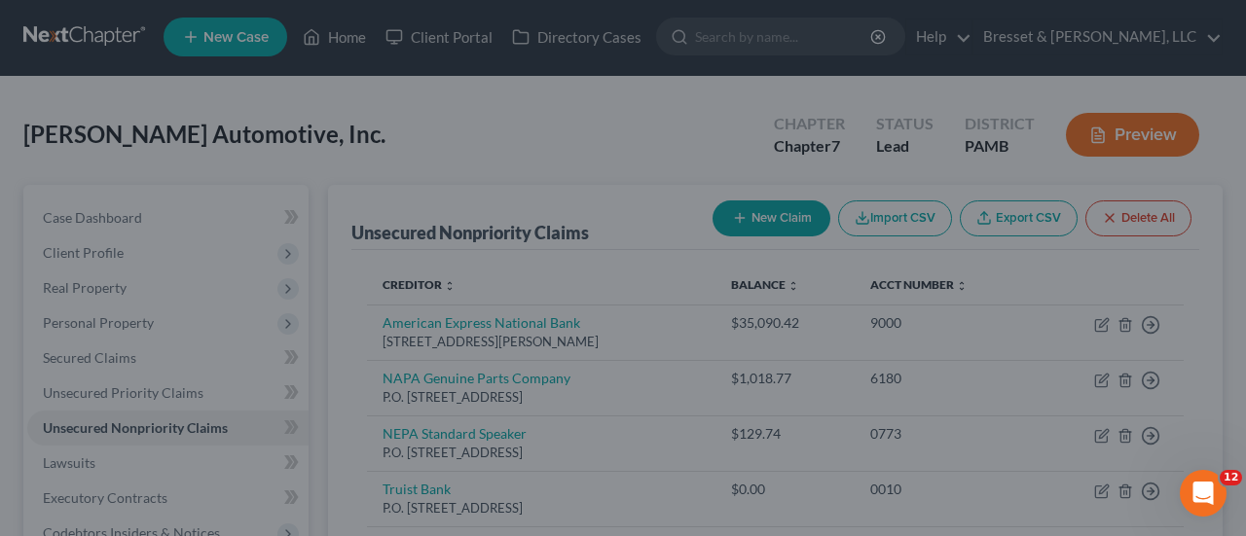
type input "0"
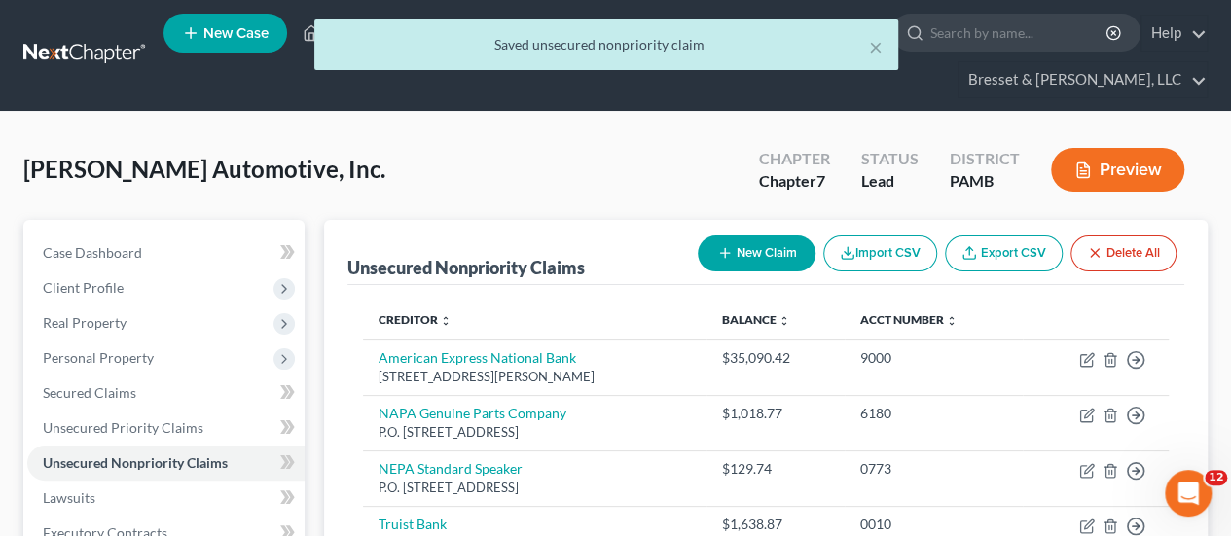
click at [759, 236] on button "New Claim" at bounding box center [757, 254] width 118 height 36
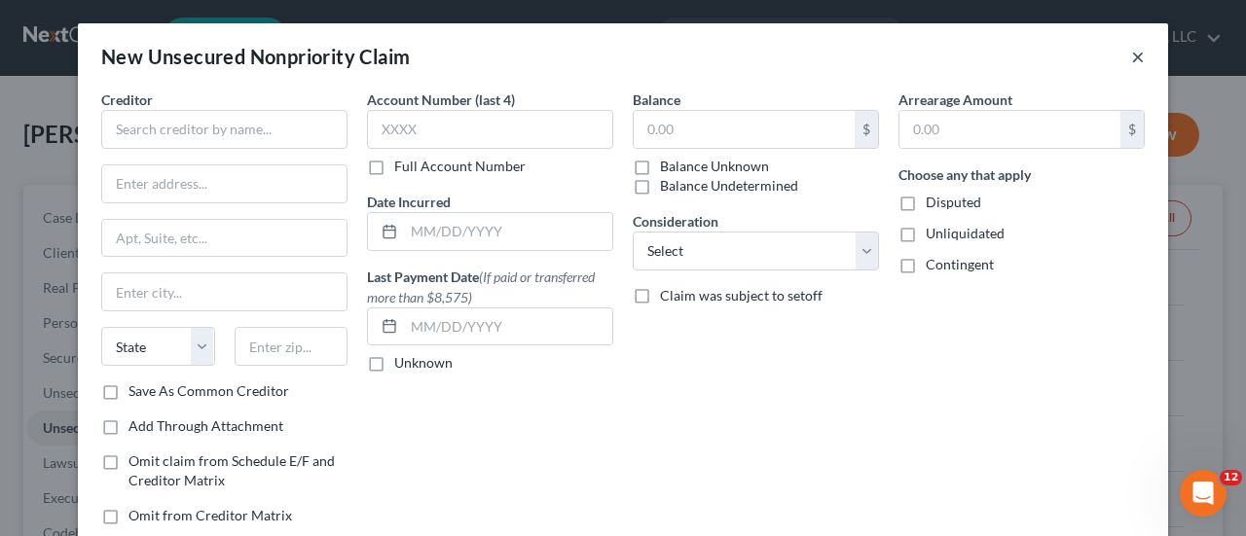
click at [1131, 54] on button "×" at bounding box center [1138, 56] width 14 height 23
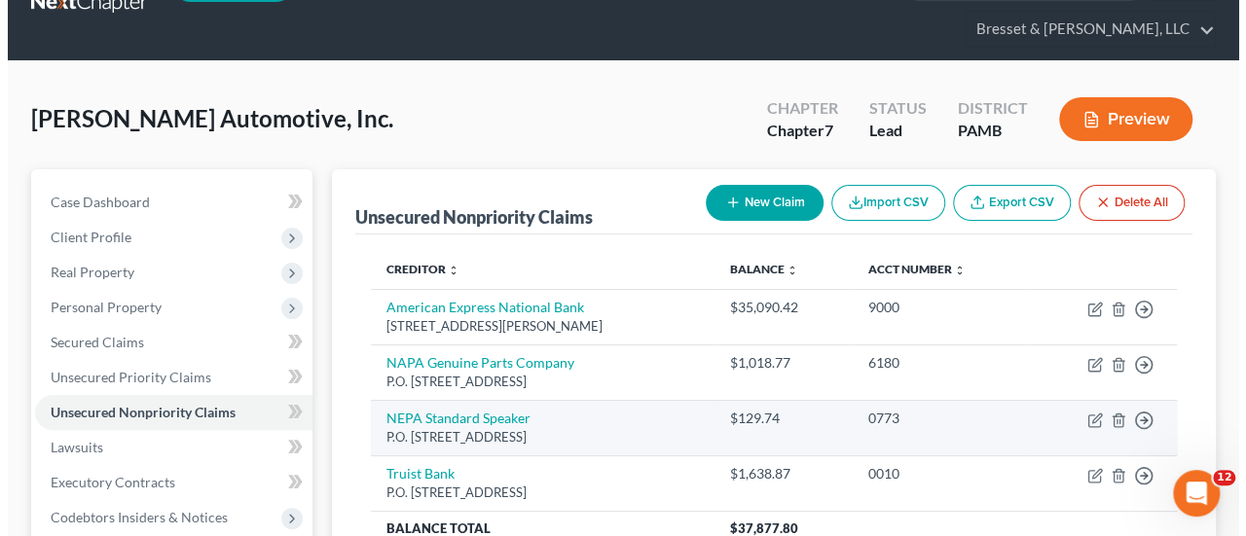
scroll to position [54, 0]
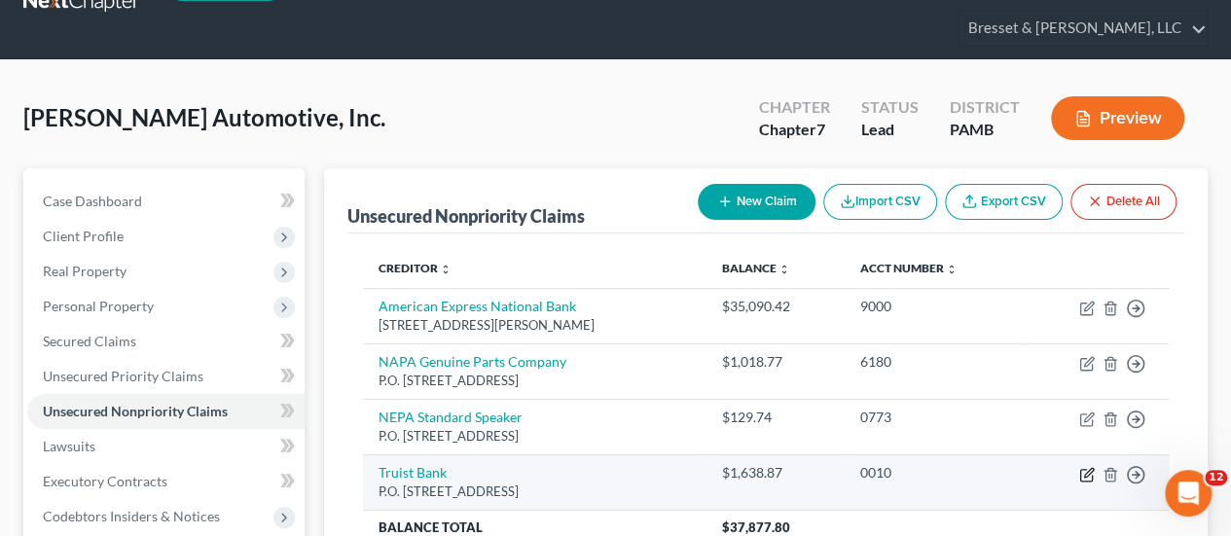
click at [1084, 467] on icon "button" at bounding box center [1087, 475] width 16 height 16
select select "28"
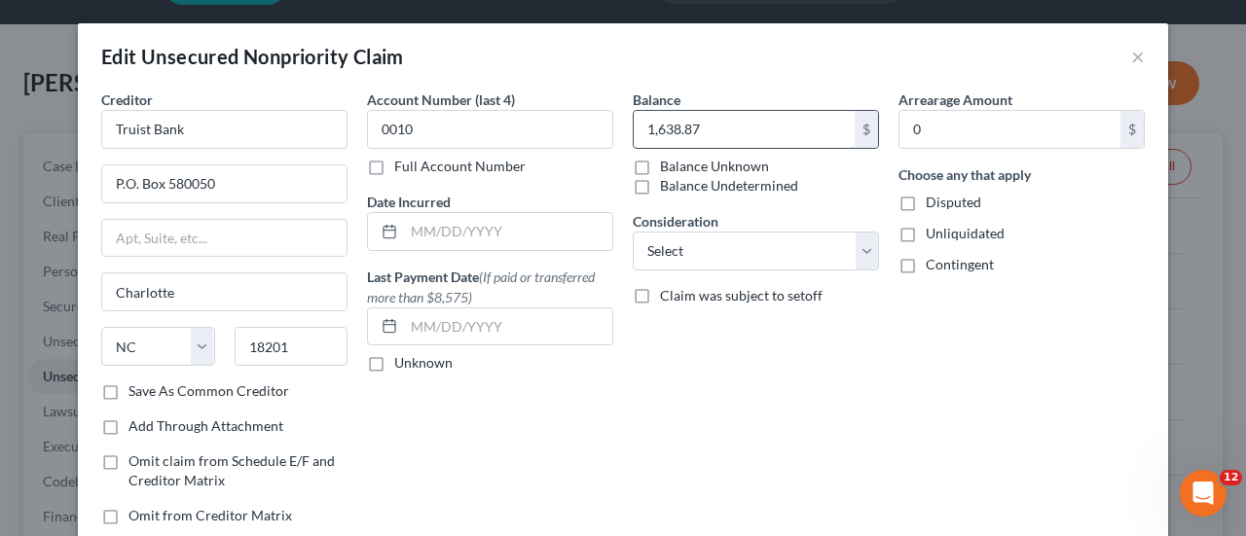
click at [714, 121] on input "1,638.87" at bounding box center [744, 129] width 221 height 37
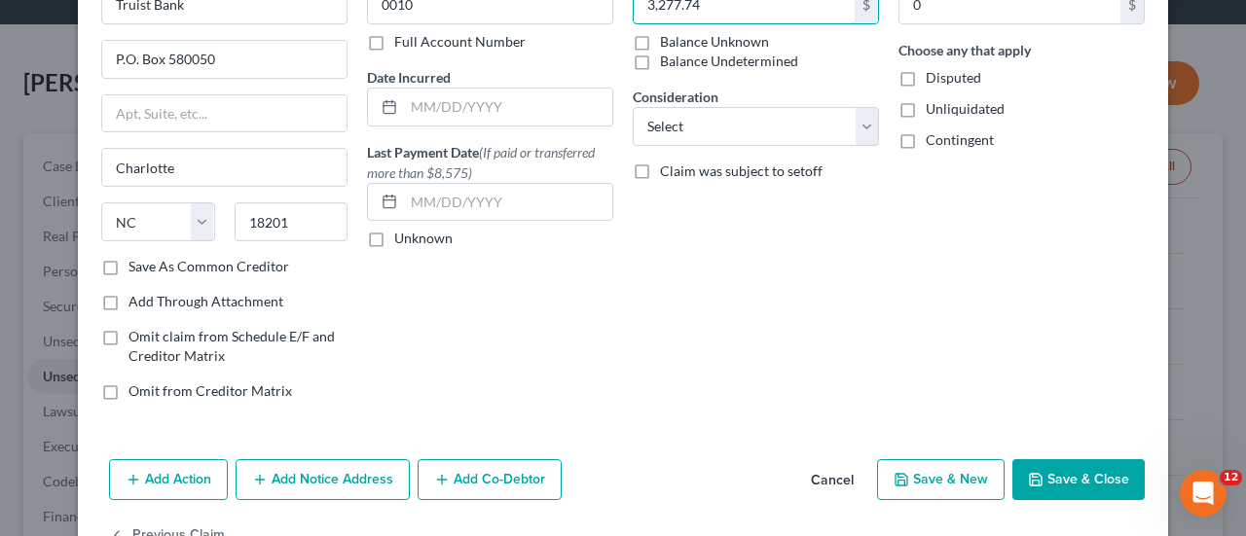
scroll to position [127, 0]
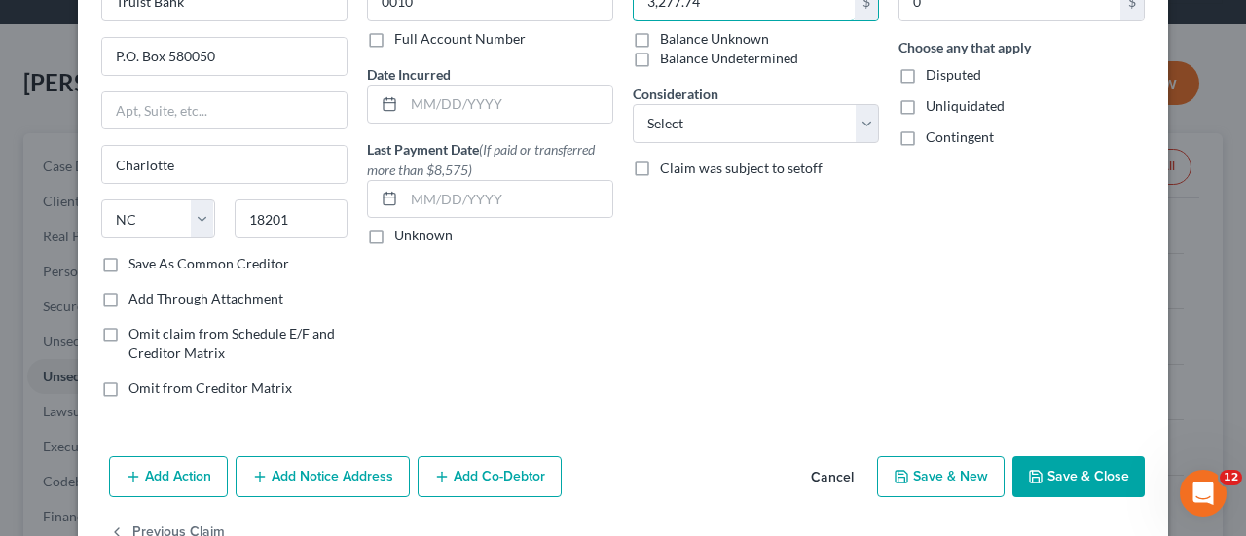
type input "3,277.74"
click at [952, 462] on button "Save & New" at bounding box center [940, 476] width 127 height 41
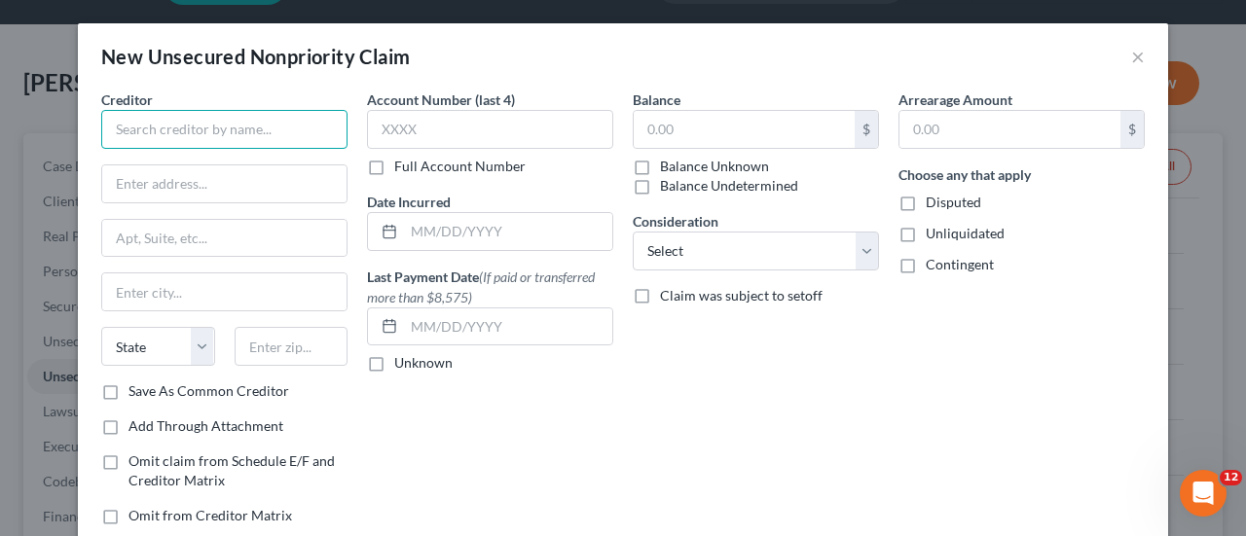
click at [296, 129] on input "text" at bounding box center [224, 129] width 246 height 39
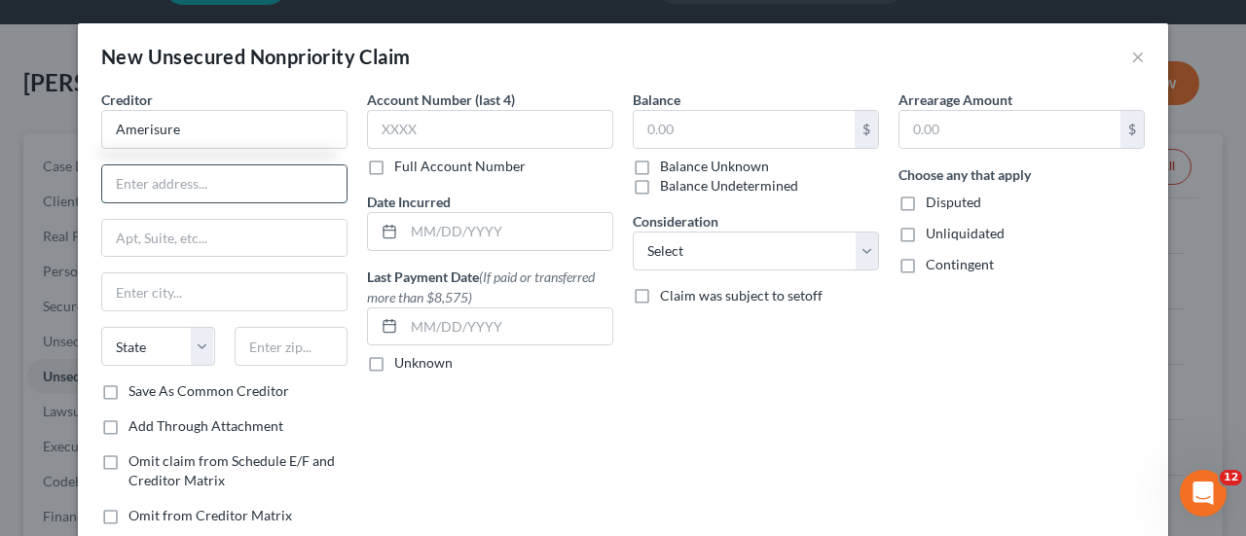
click at [214, 192] on input "text" at bounding box center [224, 183] width 244 height 37
click at [218, 135] on input "Amerisure" at bounding box center [224, 129] width 246 height 39
type input "Amerisure Mutual Insurance Co."
